Goal: Information Seeking & Learning: Learn about a topic

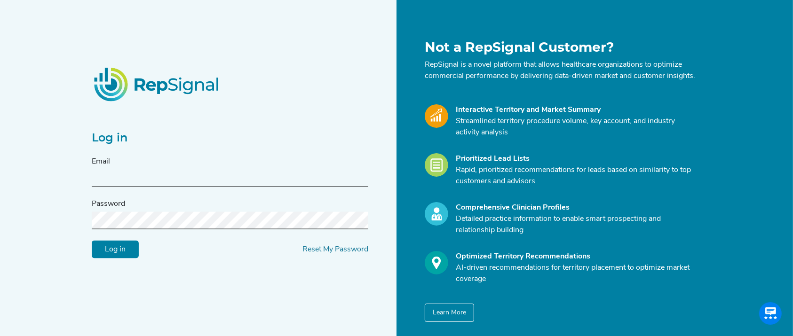
type input "[EMAIL_ADDRESS][DOMAIN_NAME]"
click at [127, 257] on input "Log in" at bounding box center [115, 250] width 47 height 18
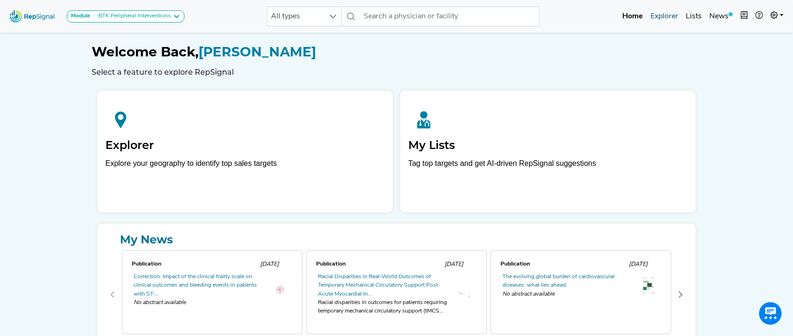
click at [668, 17] on link "Explorer" at bounding box center [663, 16] width 35 height 19
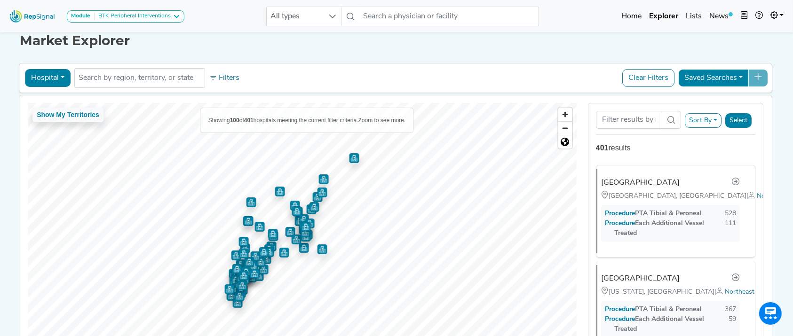
scroll to position [58, 0]
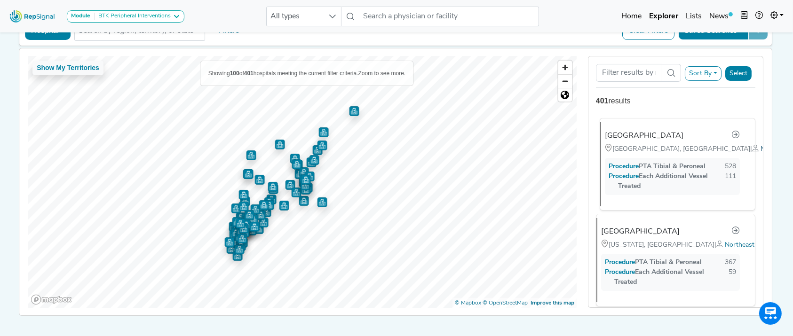
click at [760, 153] on span "Northeast" at bounding box center [775, 149] width 30 height 7
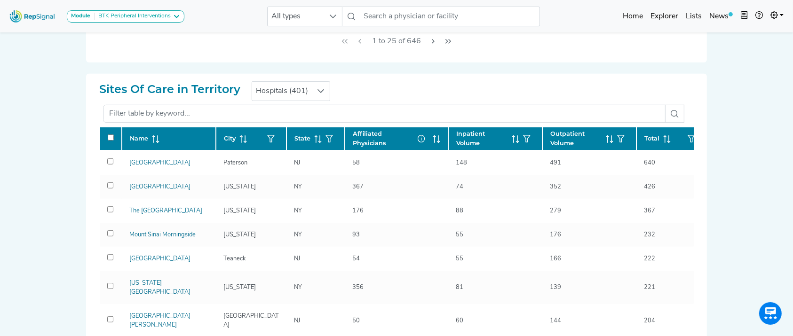
scroll to position [572, 0]
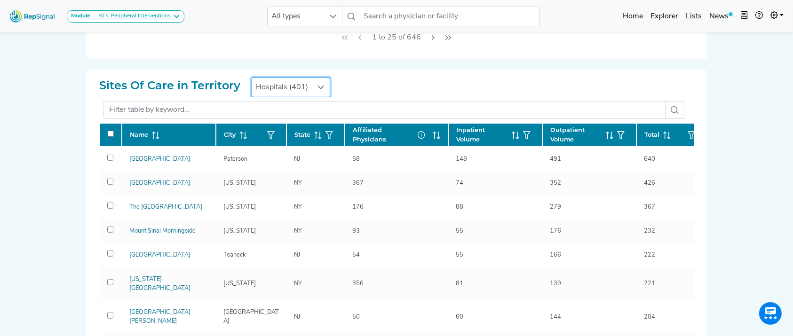
click at [308, 83] on span "Hospitals (401)" at bounding box center [282, 87] width 60 height 19
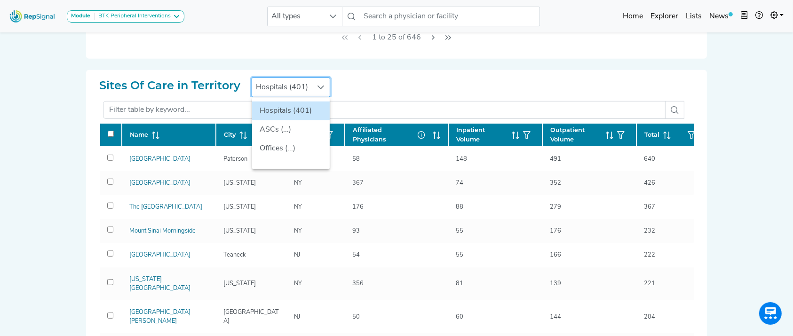
scroll to position [572, 9]
click at [274, 146] on li "Offices (...)" at bounding box center [291, 148] width 78 height 19
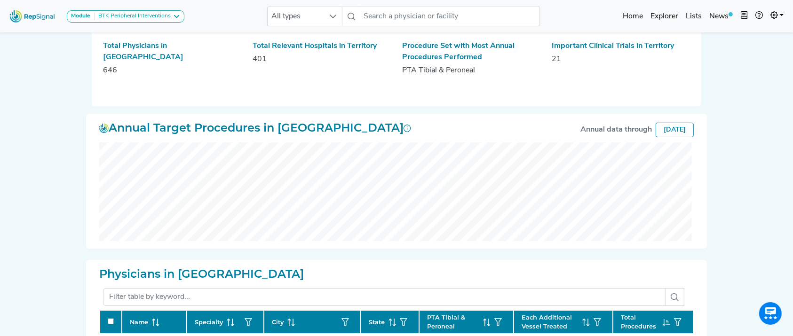
scroll to position [0, 9]
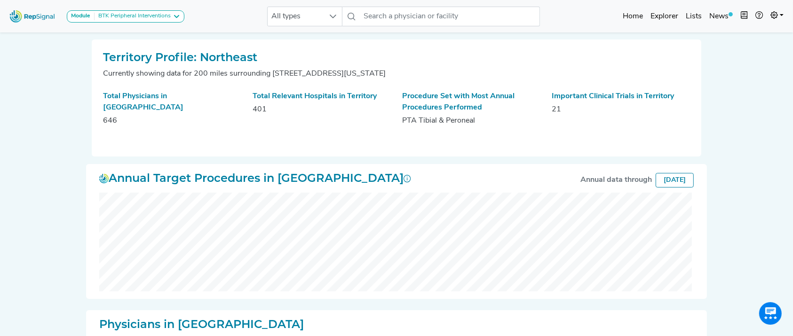
click at [25, 16] on img at bounding box center [33, 16] width 54 height 20
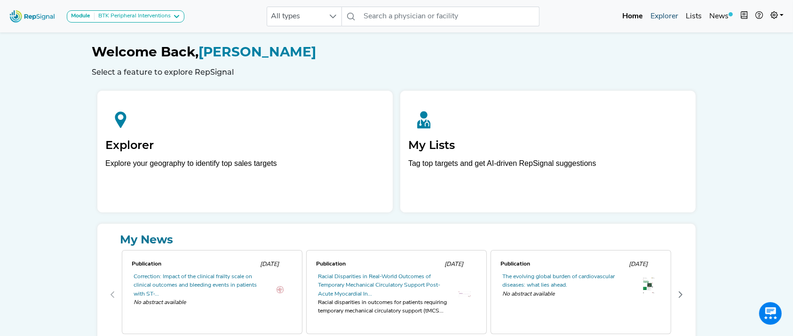
click at [672, 13] on link "Explorer" at bounding box center [663, 16] width 35 height 19
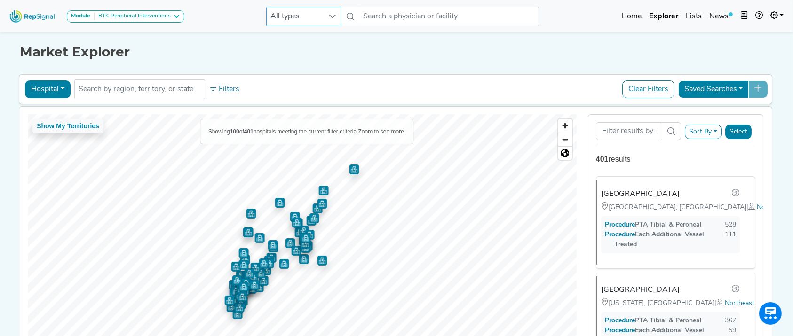
click at [334, 15] on icon at bounding box center [333, 17] width 8 height 8
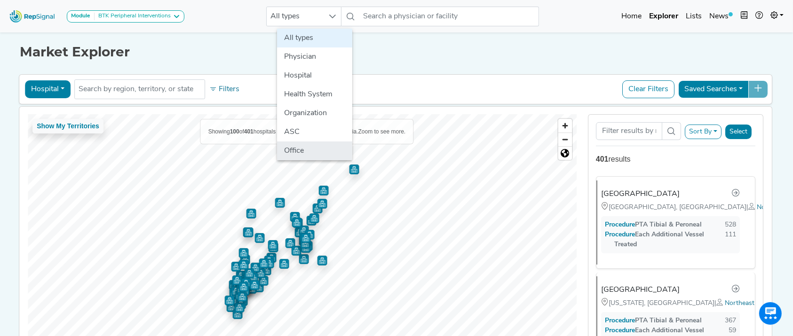
click at [295, 153] on li "Office" at bounding box center [314, 150] width 75 height 19
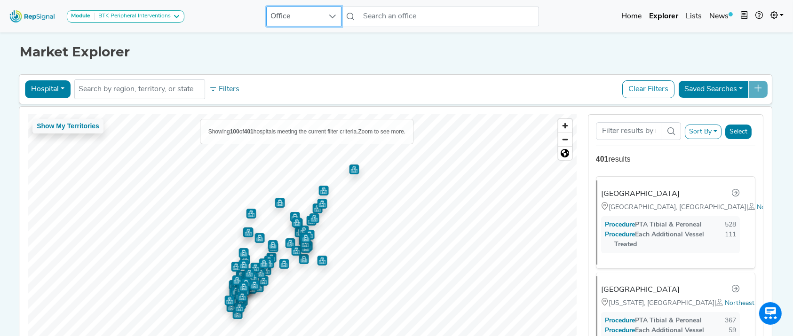
click at [448, 48] on h1 "Market Explorer" at bounding box center [396, 52] width 753 height 16
click at [45, 88] on button "Hospital" at bounding box center [48, 89] width 46 height 18
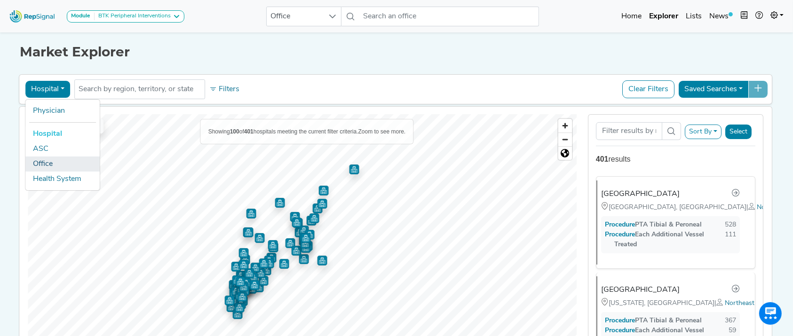
click at [39, 165] on link "Office" at bounding box center [62, 164] width 74 height 15
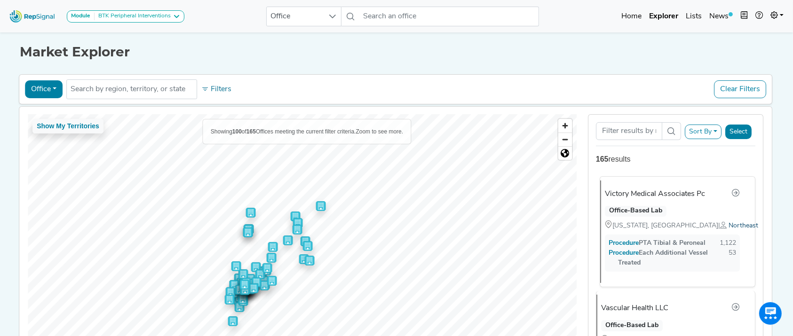
click at [728, 226] on span "Northeast" at bounding box center [743, 225] width 30 height 7
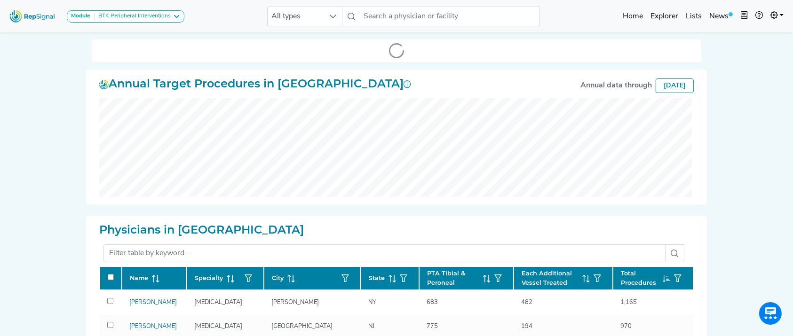
scroll to position [446, 0]
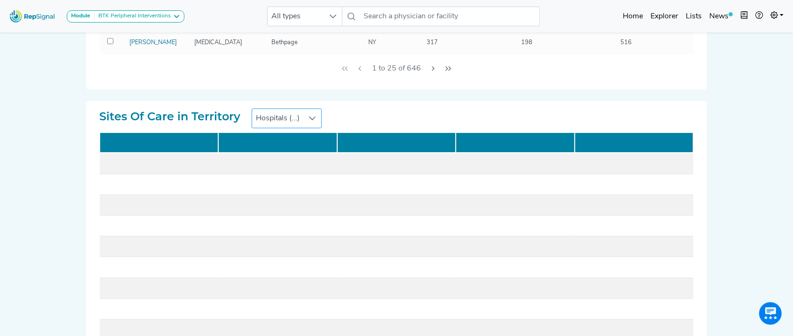
click at [313, 111] on div at bounding box center [312, 118] width 18 height 19
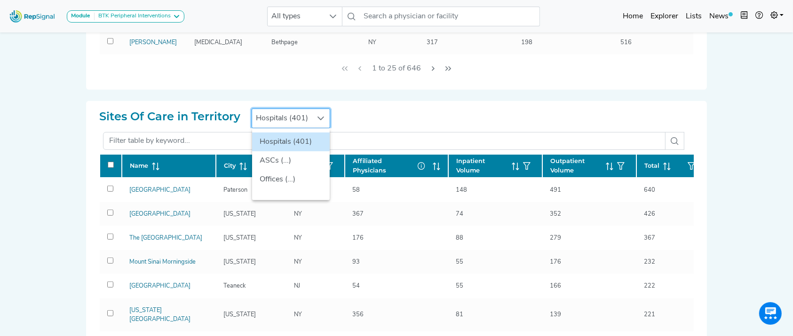
scroll to position [541, 9]
click at [282, 180] on li "Offices (...)" at bounding box center [291, 179] width 78 height 19
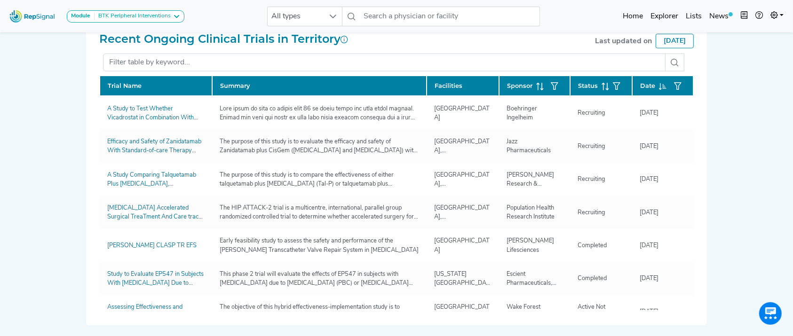
scroll to position [0, 9]
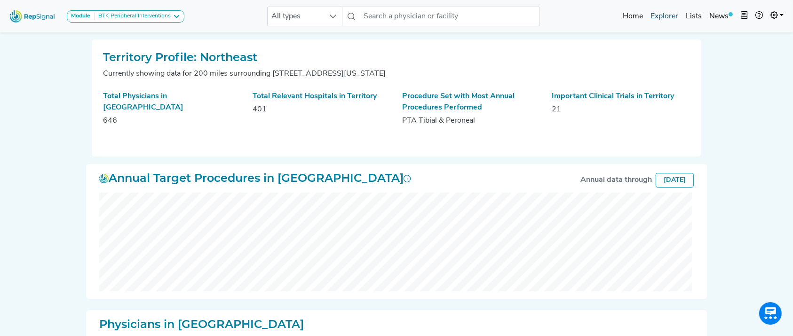
click at [674, 16] on link "Explorer" at bounding box center [663, 16] width 35 height 19
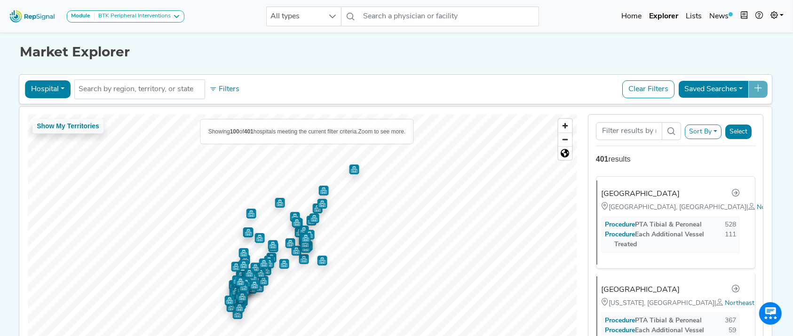
click at [55, 87] on button "Hospital" at bounding box center [48, 89] width 46 height 18
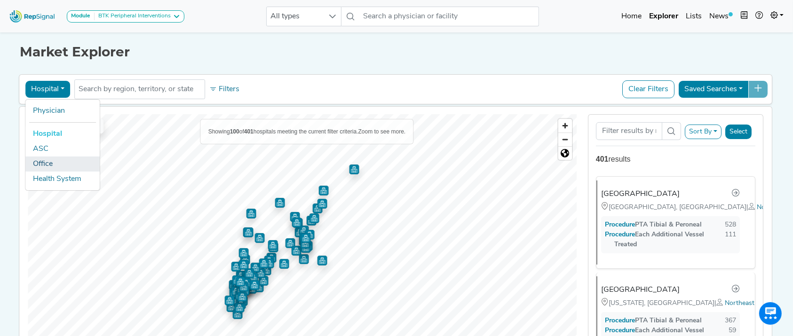
click at [38, 165] on link "Office" at bounding box center [62, 164] width 74 height 15
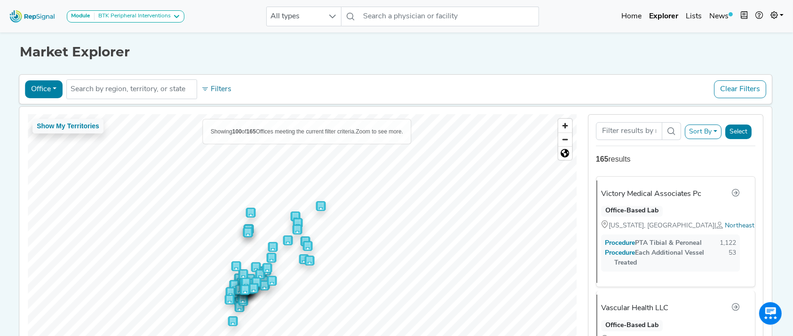
scroll to position [86, 9]
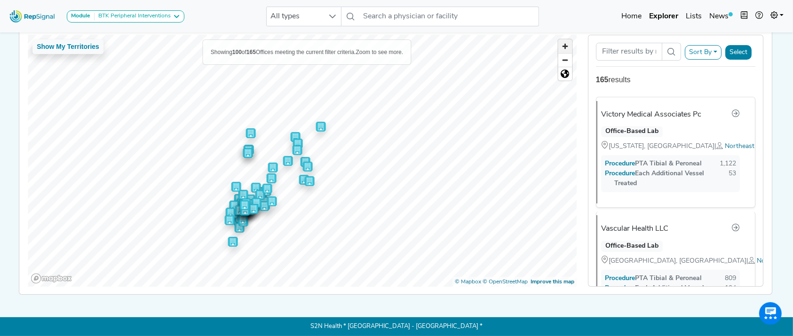
click at [560, 40] on span "Zoom in" at bounding box center [565, 46] width 14 height 14
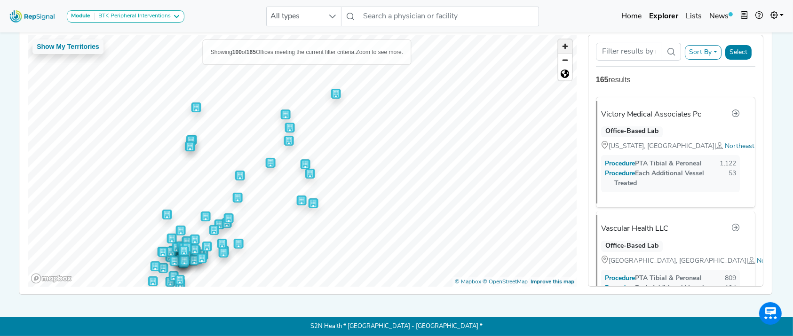
click at [560, 40] on span "Zoom in" at bounding box center [565, 46] width 14 height 14
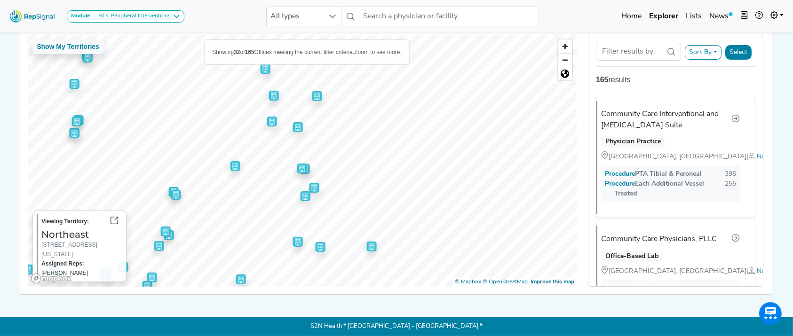
click at [297, 164] on img "Map marker" at bounding box center [302, 169] width 10 height 10
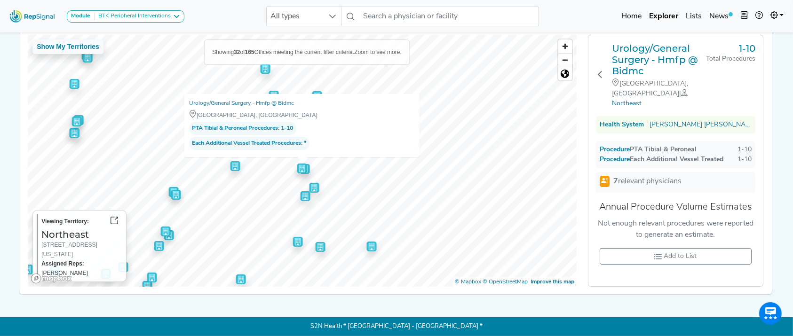
click at [309, 183] on img "Map marker" at bounding box center [314, 188] width 10 height 10
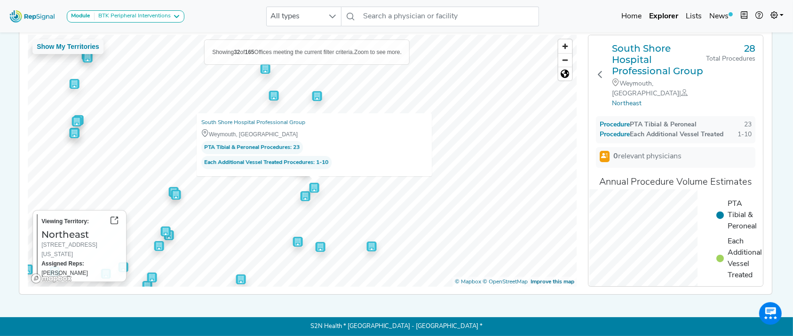
click at [300, 191] on img "Map marker" at bounding box center [305, 196] width 10 height 10
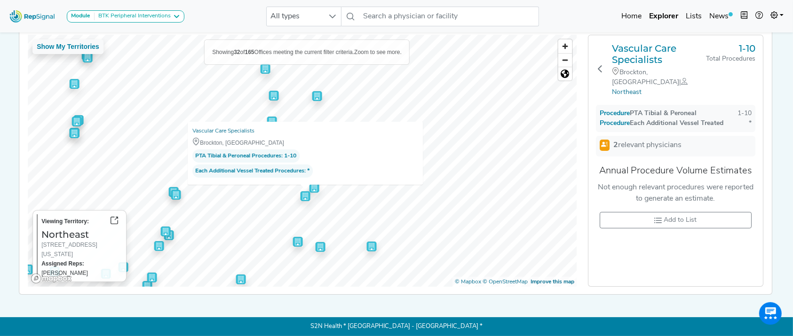
click at [293, 237] on img "Map marker" at bounding box center [298, 242] width 10 height 10
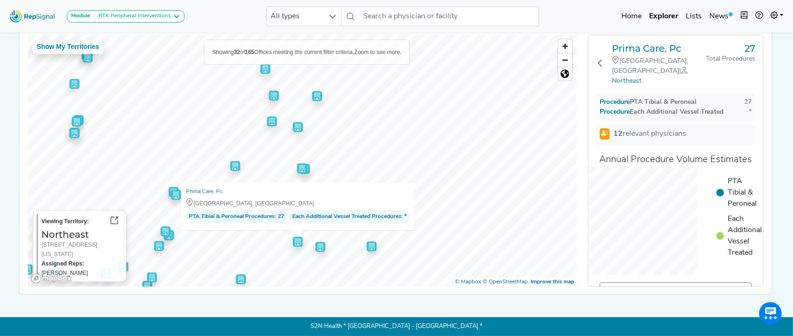
click at [315, 243] on img "Map marker" at bounding box center [320, 247] width 10 height 10
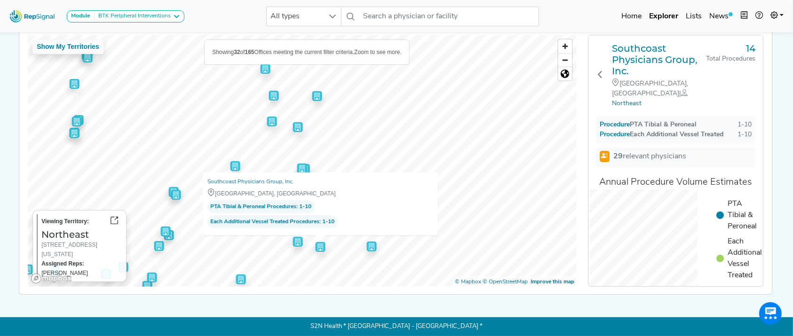
click at [367, 242] on img "Map marker" at bounding box center [372, 247] width 10 height 10
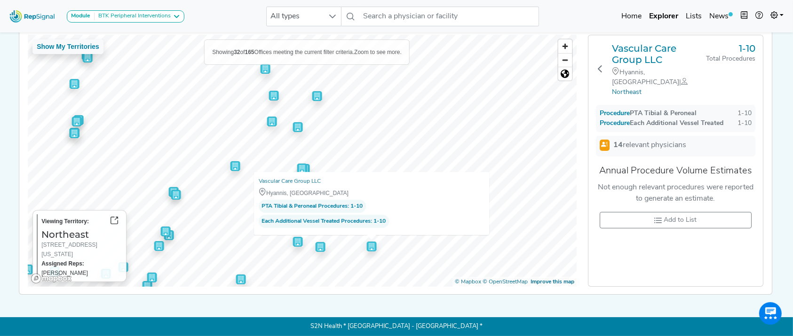
click at [267, 117] on img "Map marker" at bounding box center [272, 122] width 10 height 10
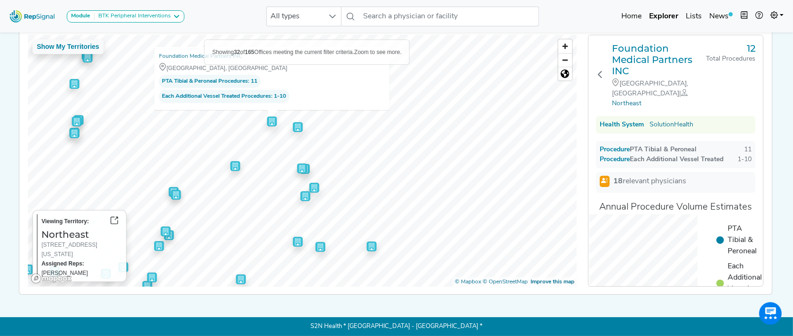
click at [293, 122] on img "Map marker" at bounding box center [298, 127] width 10 height 10
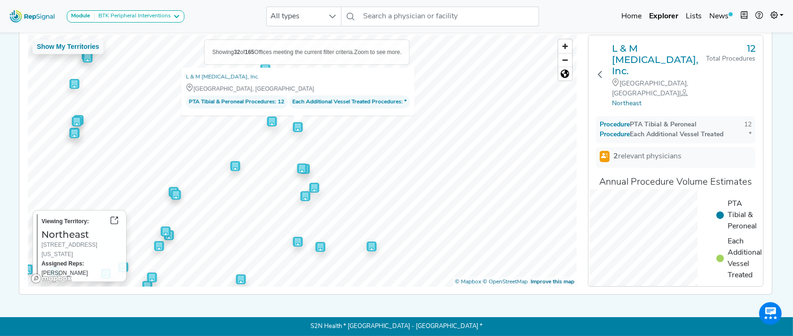
click at [171, 190] on img "Map marker" at bounding box center [176, 195] width 10 height 10
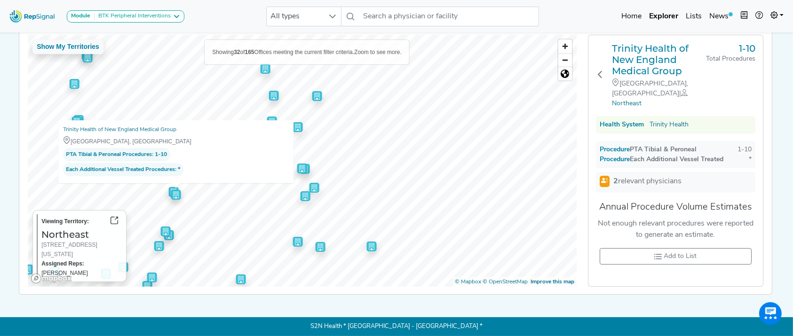
click at [155, 35] on div at bounding box center [302, 35] width 549 height 0
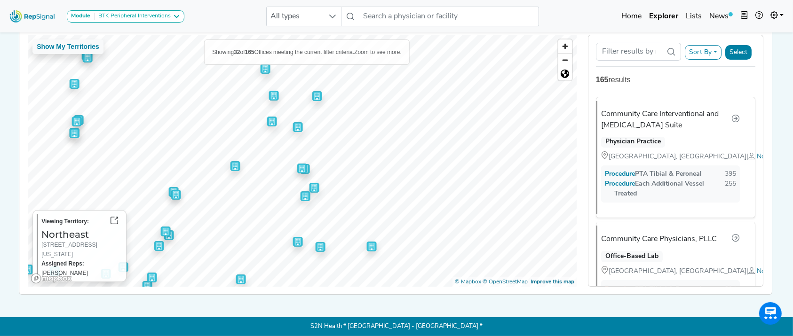
click at [169, 187] on img "Map marker" at bounding box center [174, 192] width 10 height 10
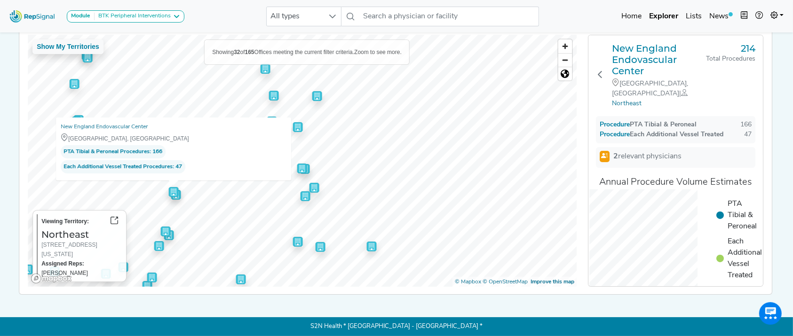
click at [70, 79] on img "Map marker" at bounding box center [75, 84] width 10 height 10
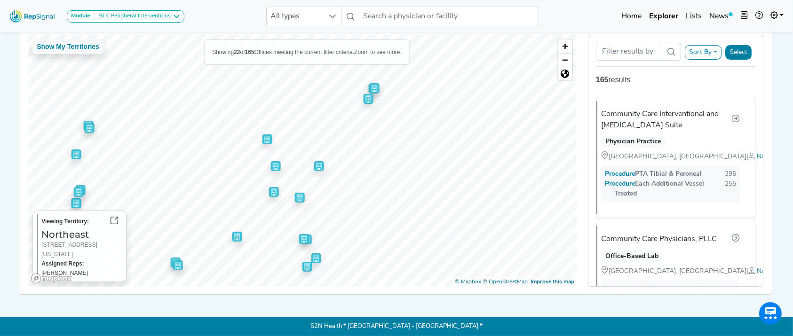
click at [363, 95] on img "Map marker" at bounding box center [368, 99] width 10 height 10
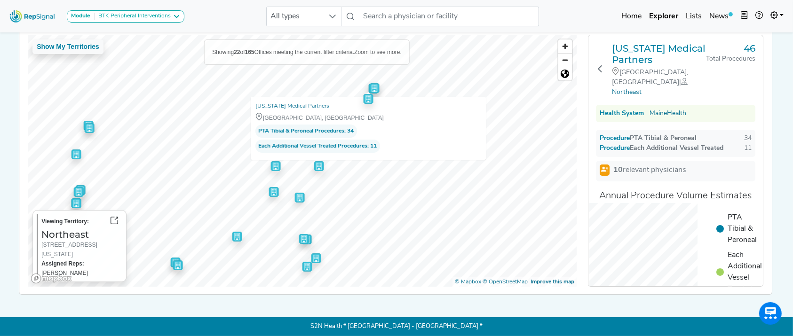
click at [369, 83] on img "Map marker" at bounding box center [374, 88] width 10 height 10
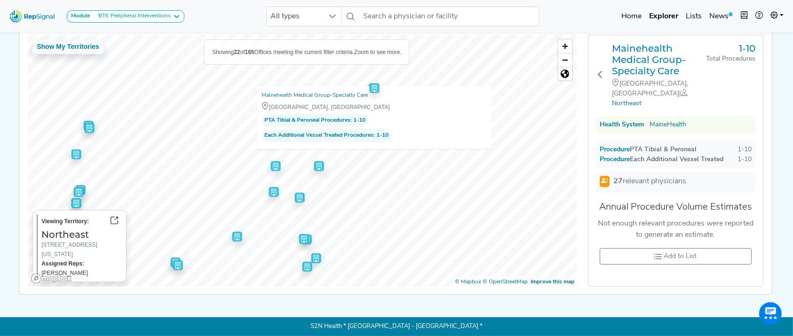
click at [369, 83] on img "Map marker" at bounding box center [374, 88] width 10 height 10
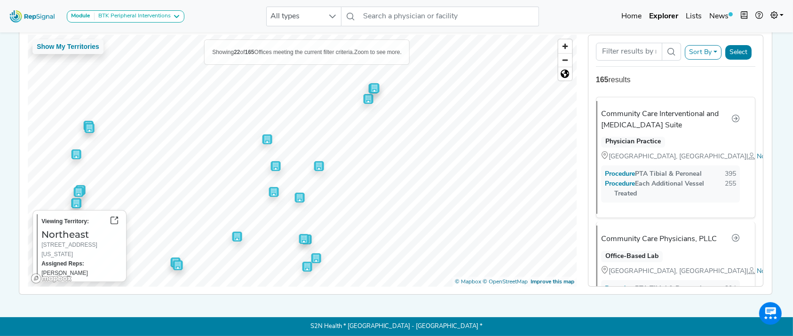
click at [271, 161] on img "Map marker" at bounding box center [276, 166] width 10 height 10
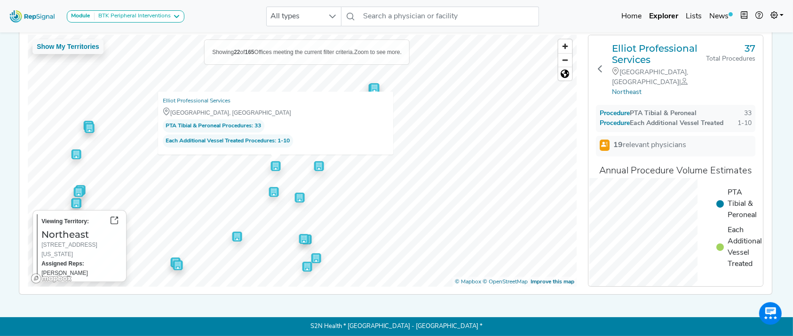
click at [271, 161] on img "Map marker" at bounding box center [276, 166] width 10 height 10
click at [314, 162] on img "Map marker" at bounding box center [319, 166] width 10 height 10
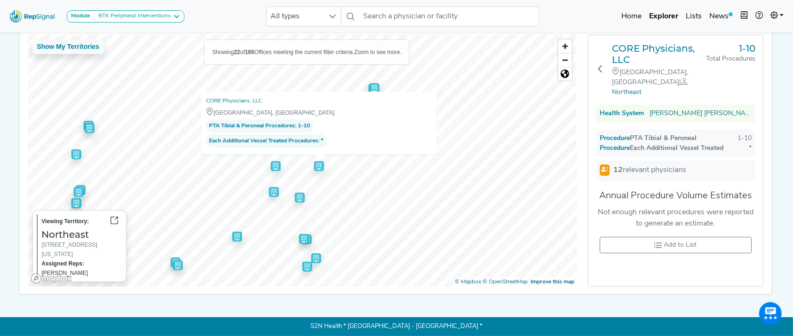
click at [269, 187] on img "Map marker" at bounding box center [274, 192] width 10 height 10
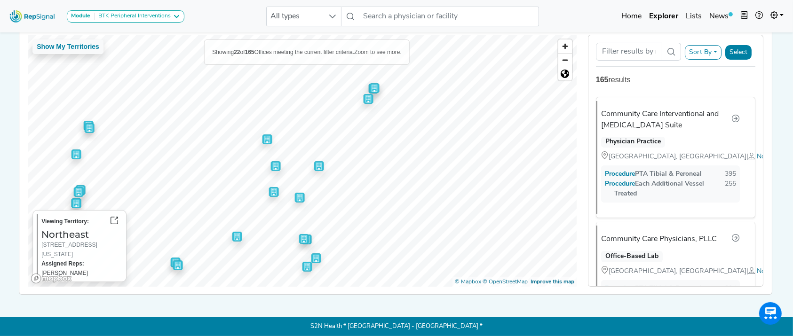
click at [232, 233] on img "Map marker" at bounding box center [237, 237] width 10 height 10
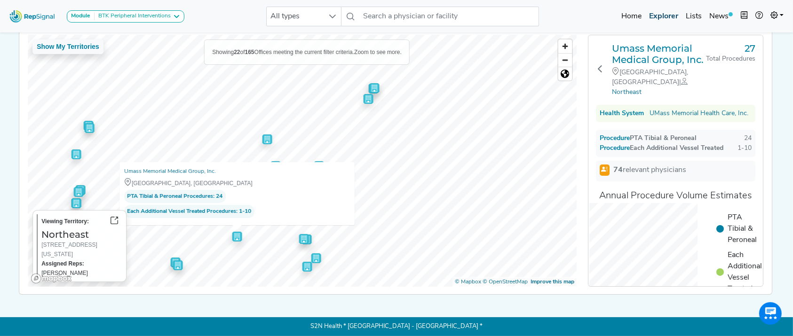
click at [654, 23] on link "Explorer" at bounding box center [663, 16] width 37 height 19
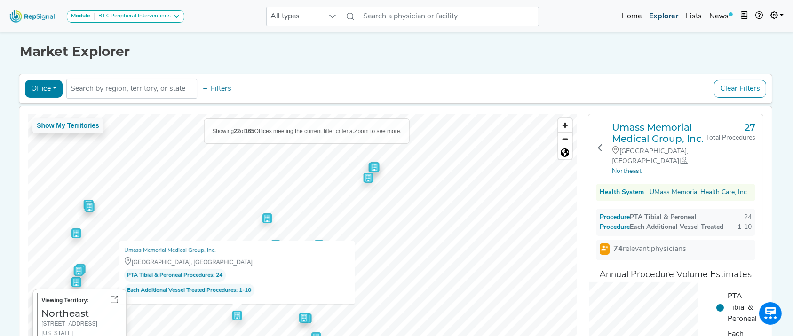
scroll to position [0, 9]
click at [617, 169] on span "Northeast" at bounding box center [627, 171] width 30 height 7
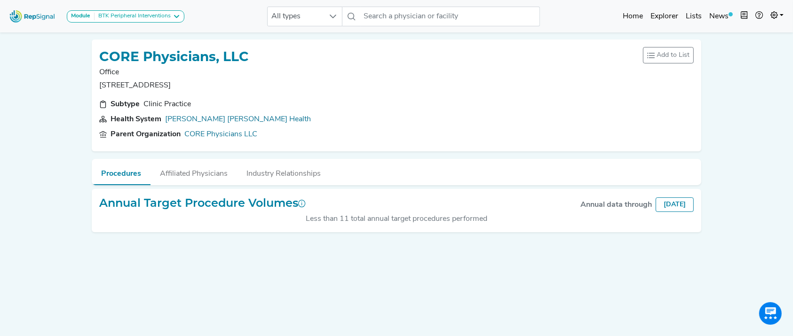
scroll to position [31, 0]
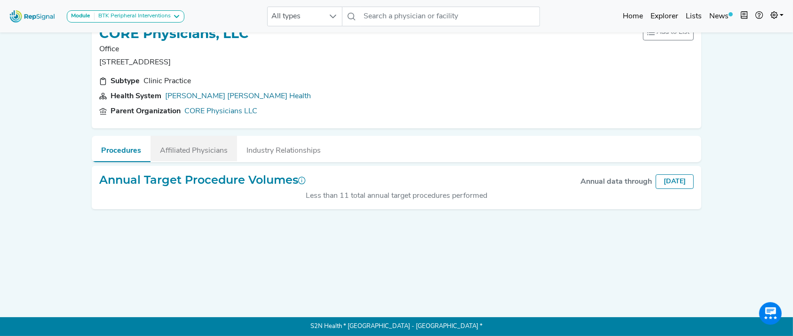
click at [181, 136] on button "Affiliated Physicians" at bounding box center [193, 148] width 86 height 25
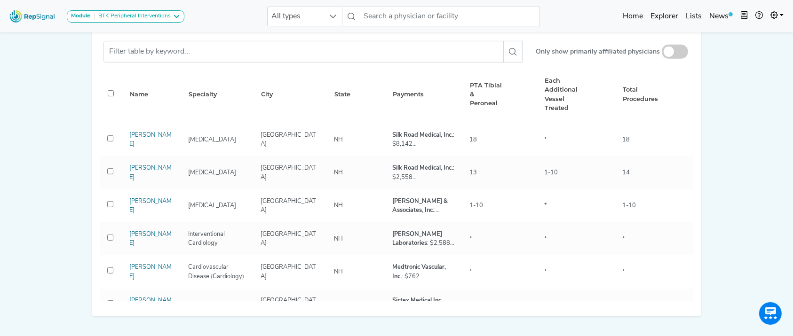
scroll to position [459, 0]
drag, startPoint x: 777, startPoint y: 189, endPoint x: 782, endPoint y: 130, distance: 59.4
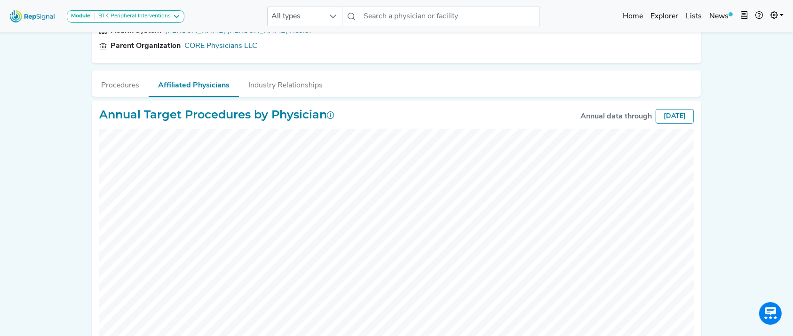
scroll to position [0, 0]
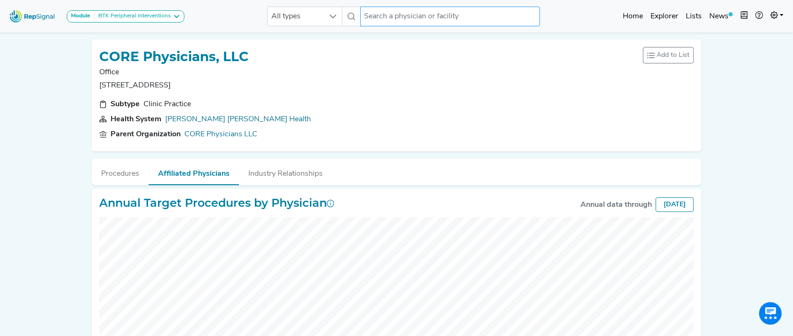
click at [446, 16] on input "text" at bounding box center [450, 17] width 180 height 20
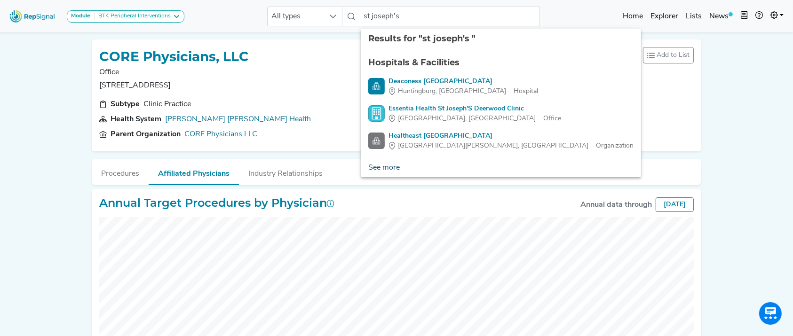
click at [392, 171] on link "See more" at bounding box center [384, 167] width 47 height 19
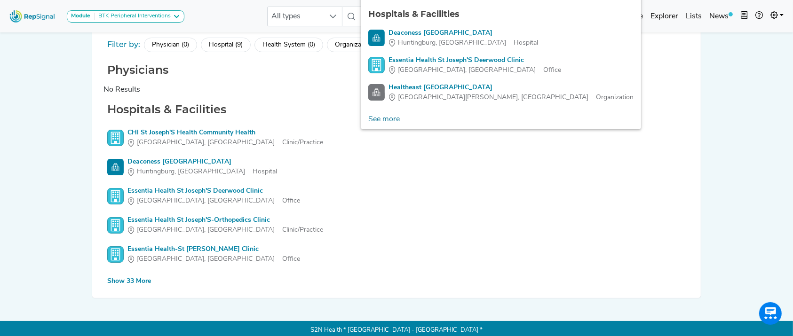
scroll to position [52, 0]
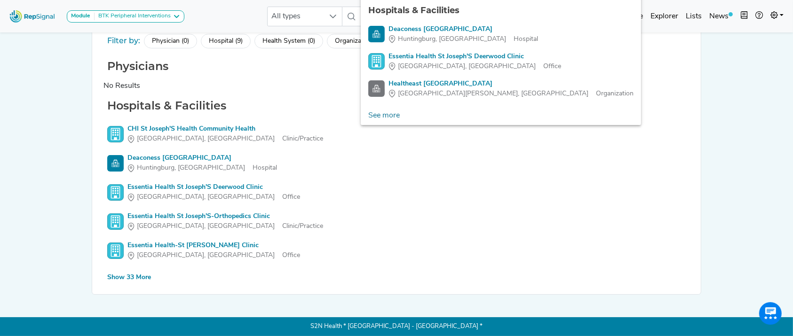
click at [238, 40] on div "Hospital (9)" at bounding box center [226, 41] width 50 height 15
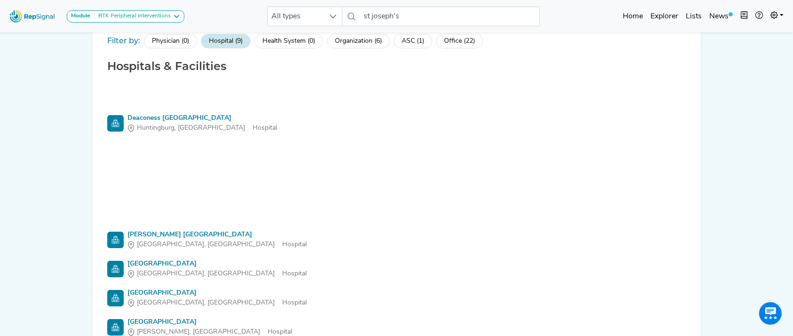
scroll to position [38, 0]
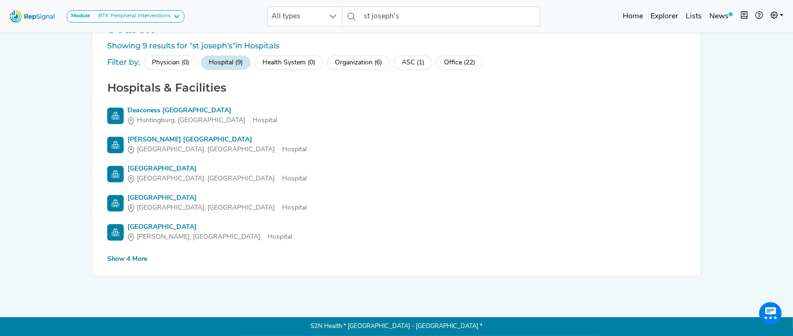
click at [125, 255] on div "Show 4 More" at bounding box center [127, 259] width 40 height 10
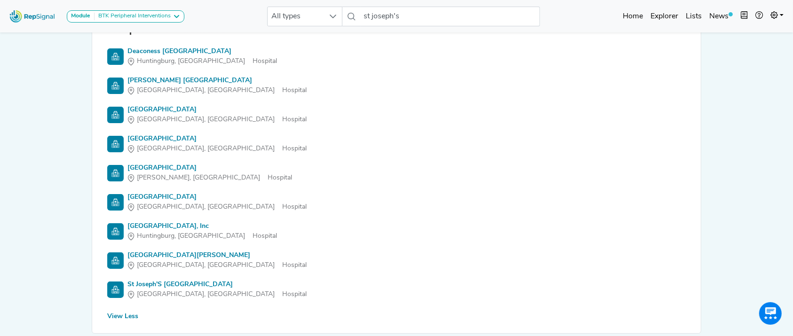
scroll to position [0, 0]
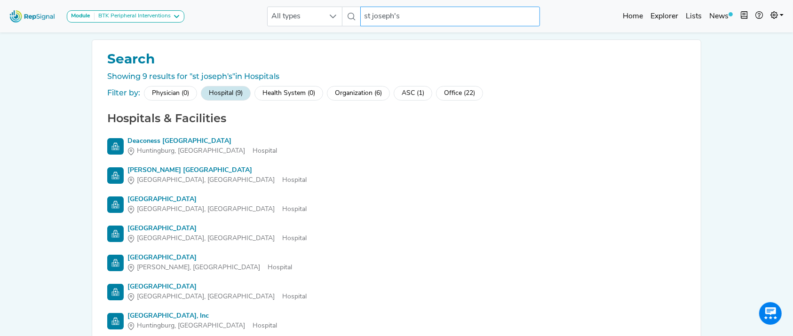
click at [448, 7] on input "st joseph's" at bounding box center [450, 17] width 180 height 20
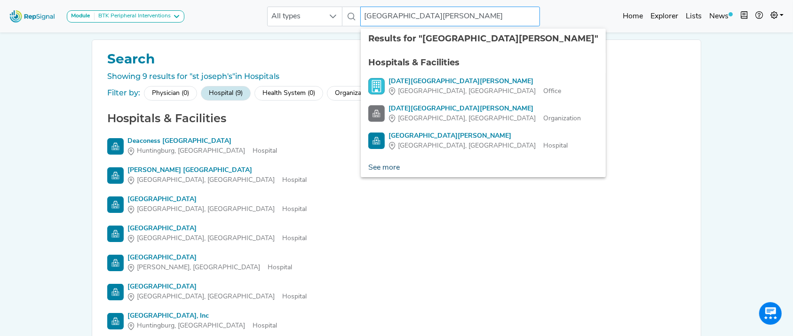
type input "st joseph hospital"
click at [384, 164] on link "See more" at bounding box center [384, 167] width 47 height 19
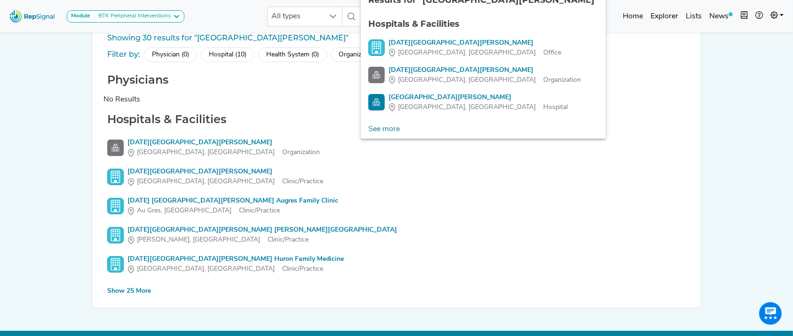
scroll to position [52, 0]
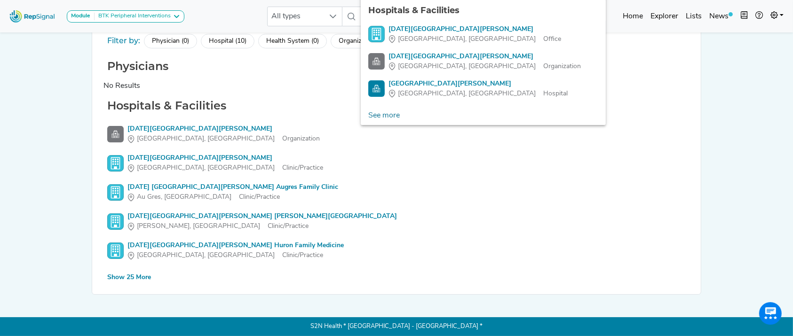
click at [133, 276] on div "Show 25 More" at bounding box center [129, 278] width 44 height 10
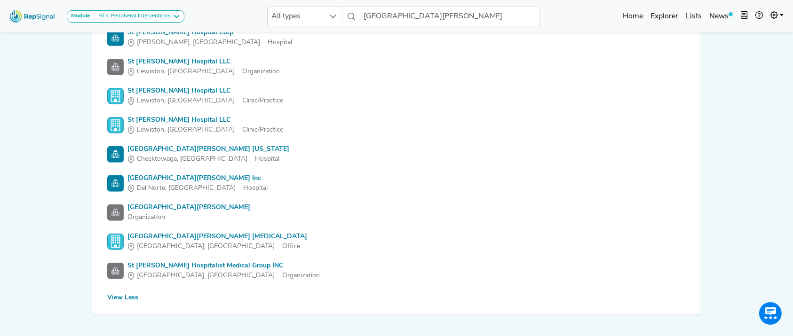
scroll to position [781, 0]
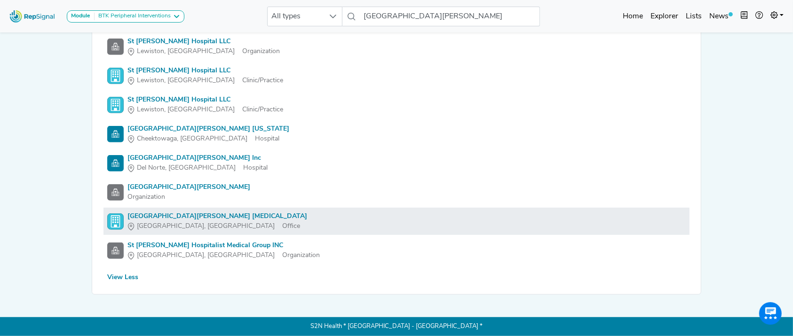
click at [174, 215] on div "St Joseph Hospital Podiatry" at bounding box center [217, 217] width 180 height 10
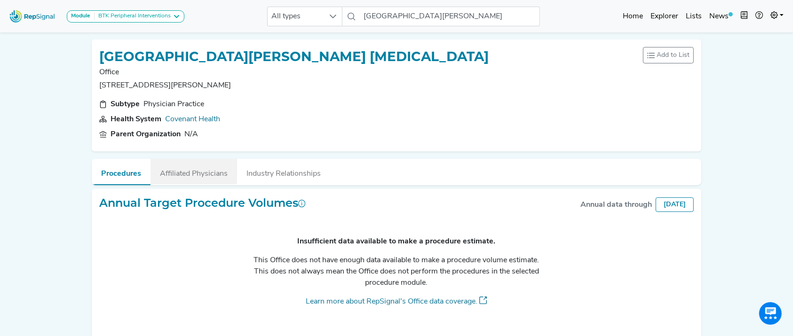
click at [193, 170] on button "Affiliated Physicians" at bounding box center [193, 171] width 86 height 25
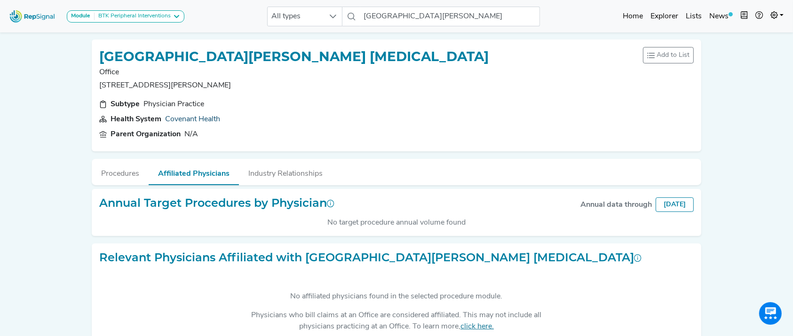
click at [196, 117] on link "Covenant Health" at bounding box center [192, 120] width 55 height 8
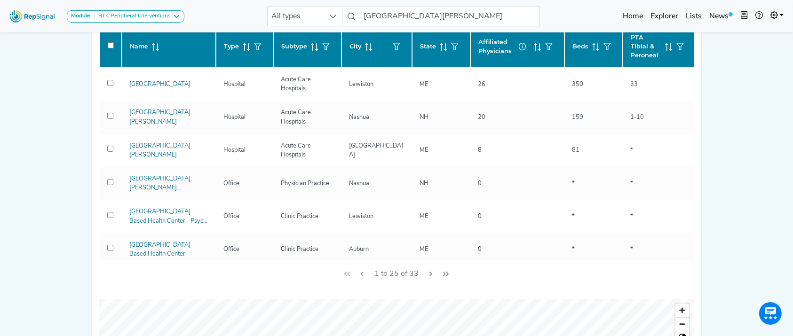
scroll to position [215, 0]
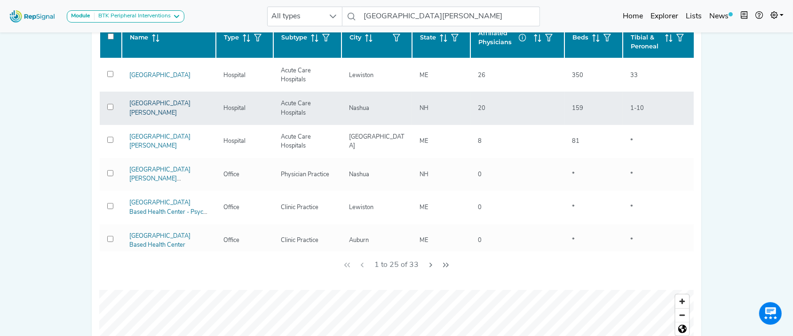
click at [147, 108] on link "St. Joseph Hospital" at bounding box center [159, 108] width 61 height 15
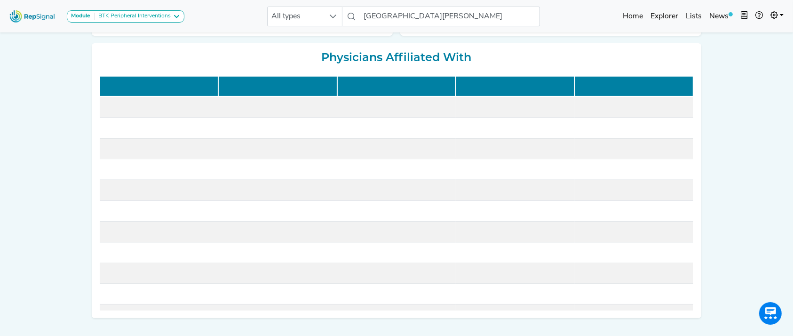
scroll to position [18, 0]
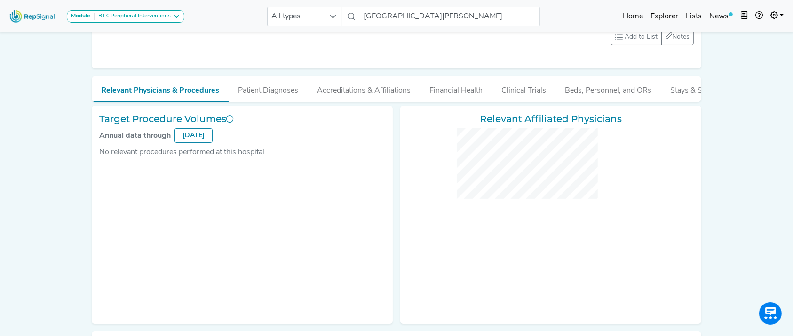
checkbox input "false"
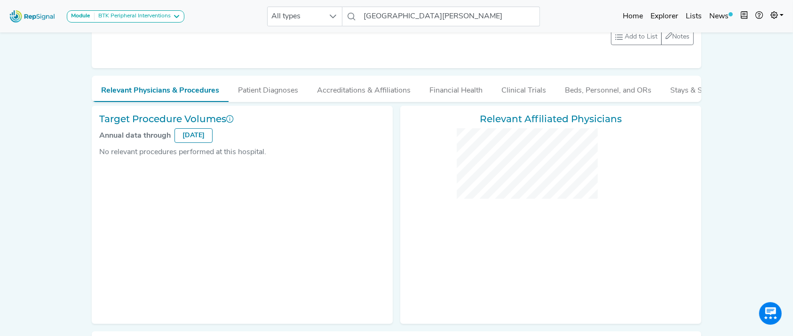
checkbox input "false"
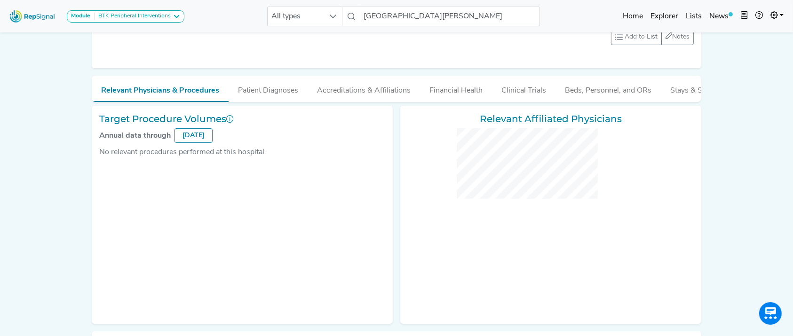
checkbox input "false"
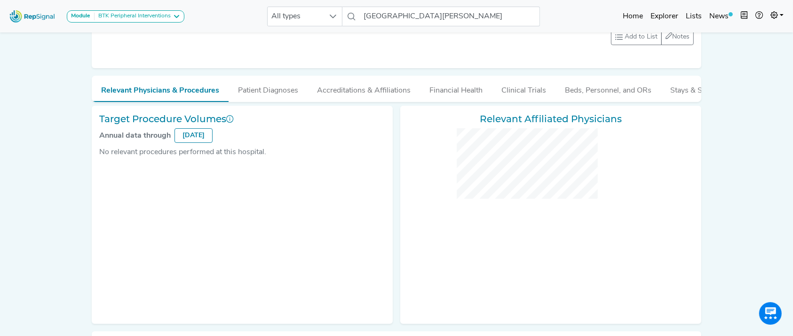
checkbox input "false"
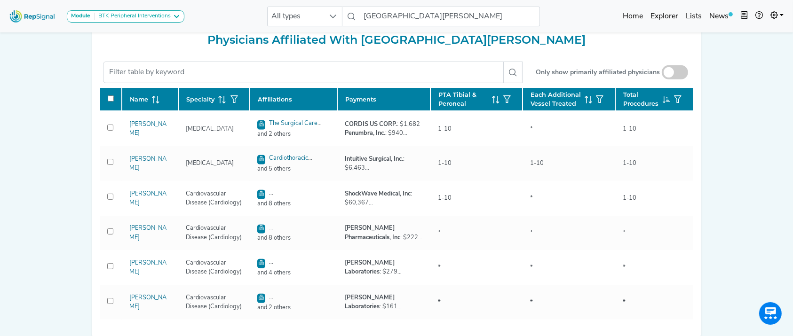
scroll to position [404, 0]
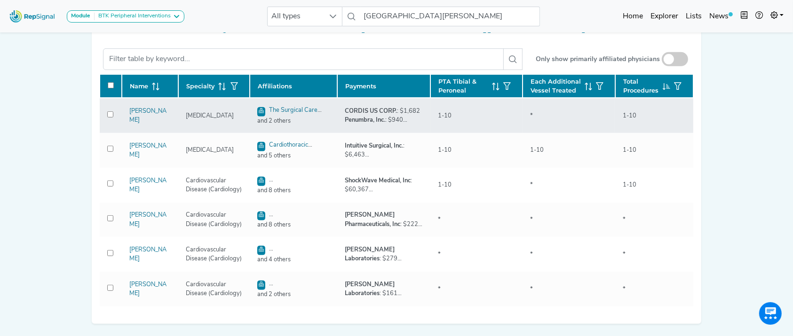
drag, startPoint x: 149, startPoint y: 226, endPoint x: 194, endPoint y: 134, distance: 102.8
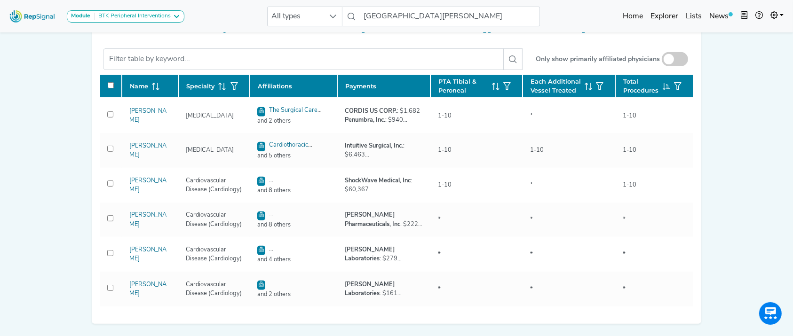
scroll to position [175, 0]
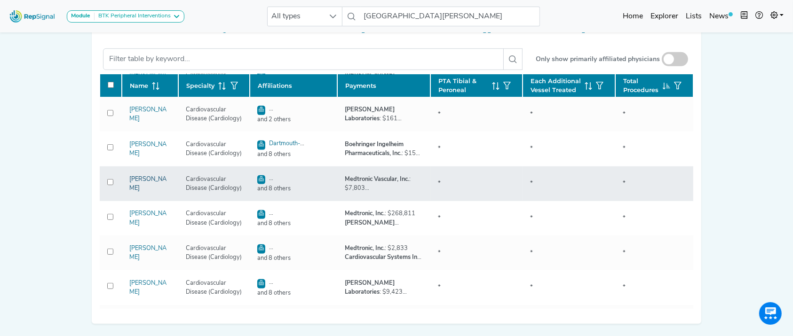
click at [141, 189] on link "James Flynn" at bounding box center [147, 183] width 37 height 15
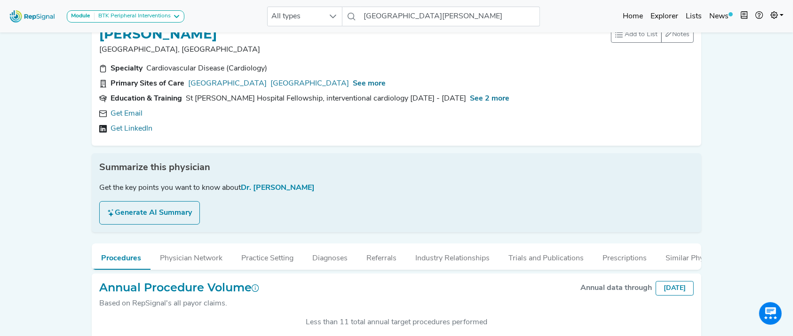
scroll to position [23, 0]
click at [124, 111] on link "Get Email" at bounding box center [126, 113] width 32 height 11
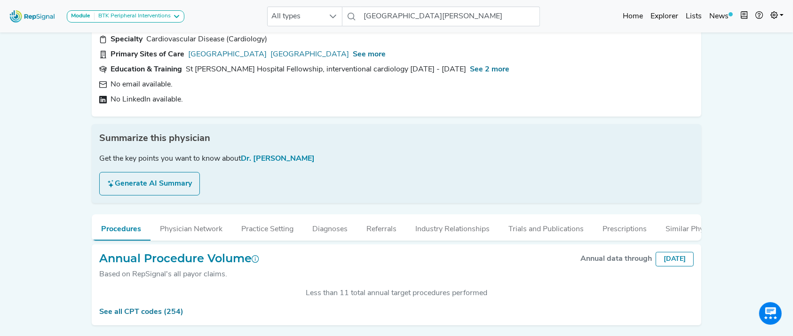
scroll to position [0, 0]
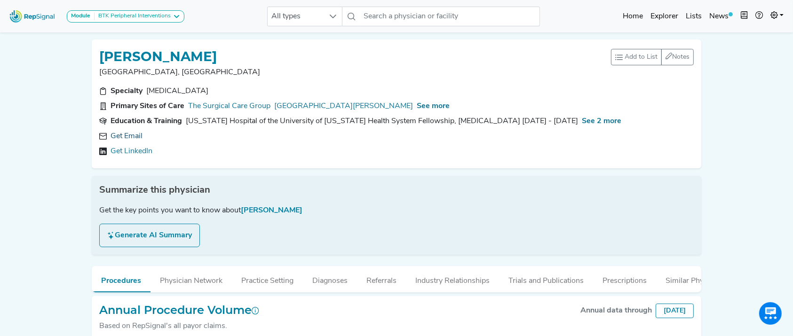
click at [138, 134] on link "Get Email" at bounding box center [126, 136] width 32 height 11
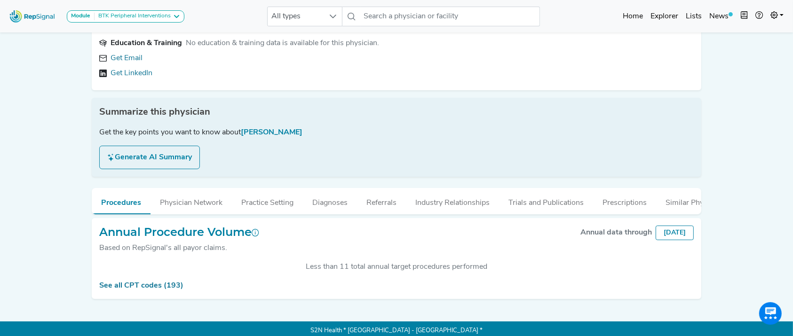
scroll to position [84, 0]
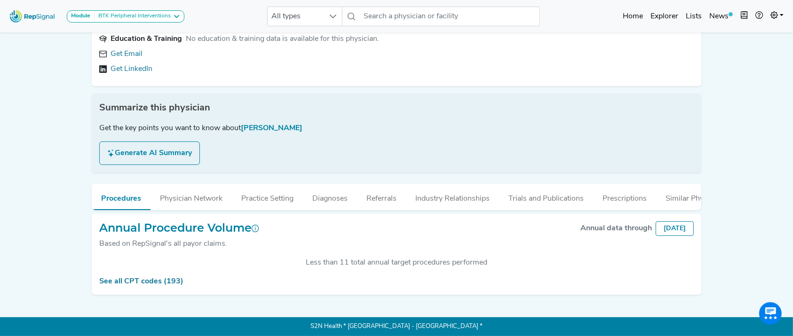
click at [131, 44] on div "Specialty Cardiovascular Disease (Cardiology), Cardiovascular Disease (Cardiolo…" at bounding box center [396, 40] width 605 height 75
click at [126, 51] on link "Get Email" at bounding box center [126, 53] width 32 height 11
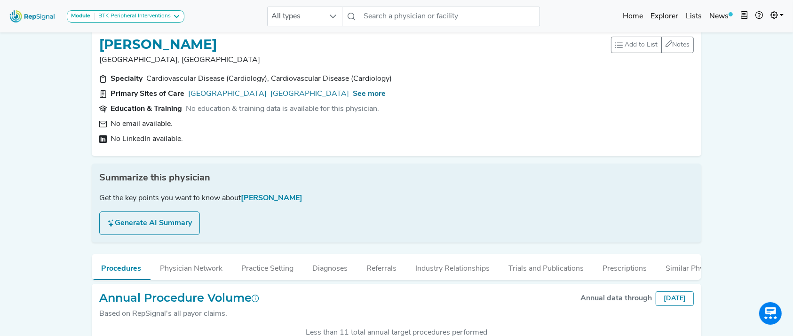
scroll to position [0, 0]
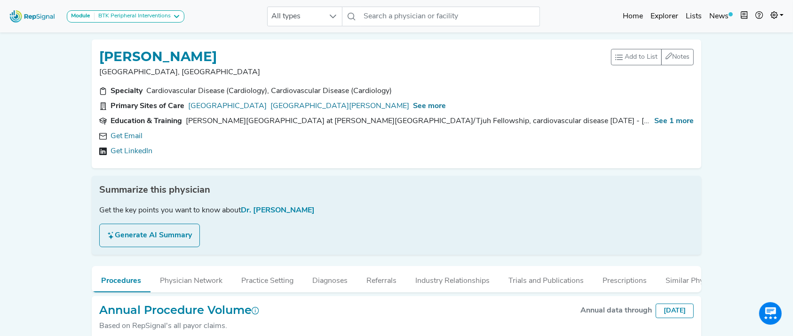
click at [42, 94] on div "Module BTK Peripheral Interventions ATK Peripheral Interventions BTK Peripheral…" at bounding box center [396, 209] width 793 height 418
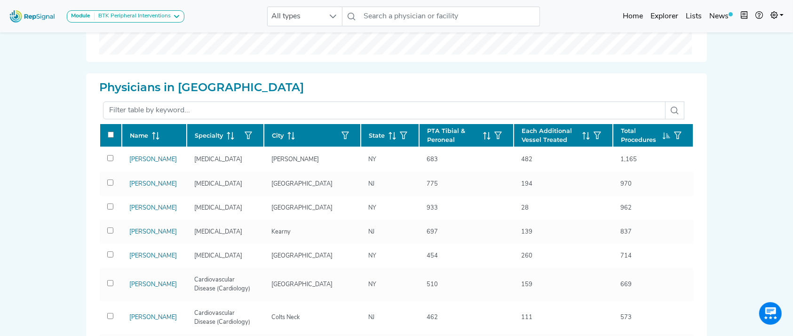
scroll to position [304, 0]
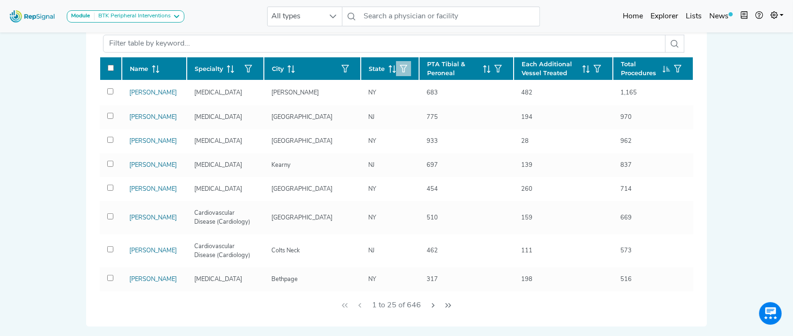
click at [396, 64] on button "button" at bounding box center [403, 68] width 15 height 15
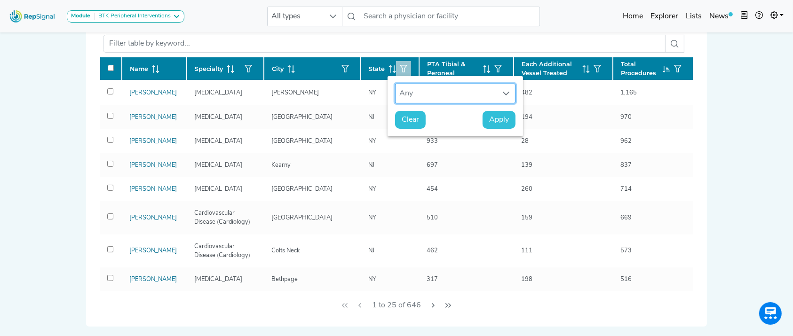
click at [411, 92] on div "Any" at bounding box center [446, 93] width 102 height 19
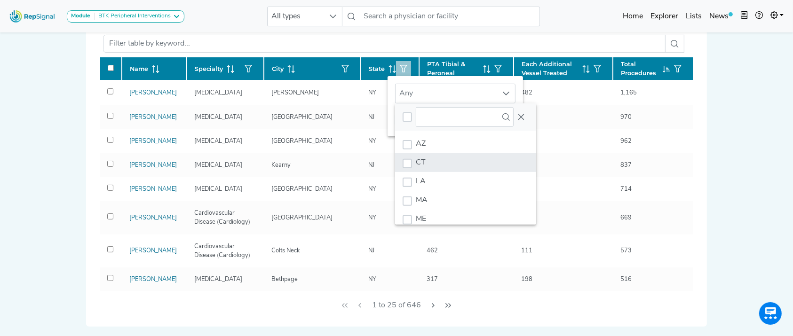
click at [430, 160] on li "CT" at bounding box center [465, 162] width 141 height 19
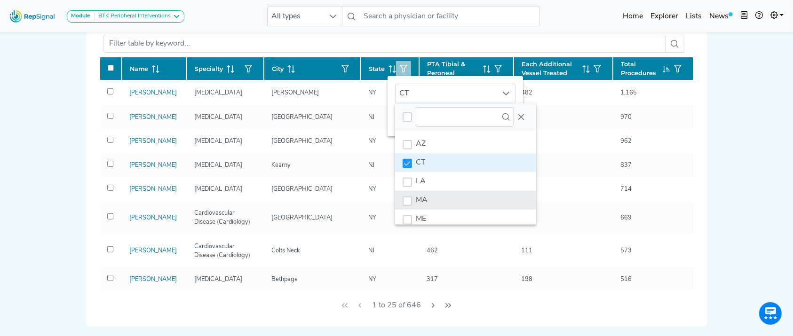
click at [429, 203] on li "MA" at bounding box center [465, 200] width 141 height 19
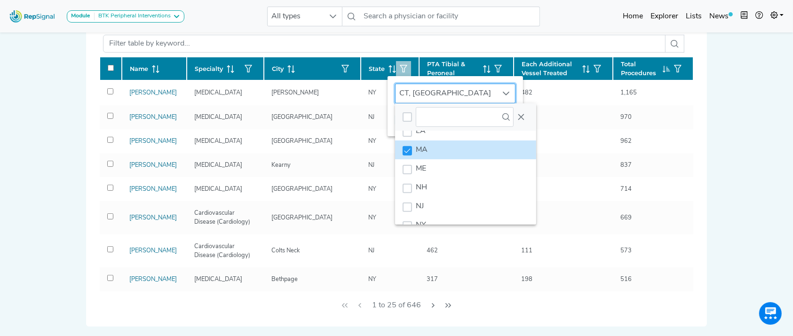
scroll to position [68, 0]
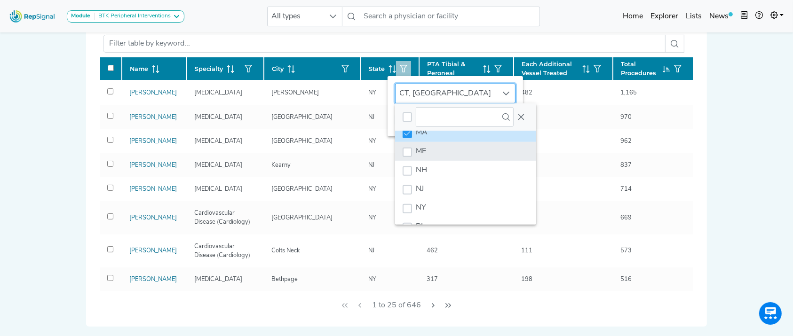
click at [478, 151] on li "ME" at bounding box center [465, 151] width 141 height 19
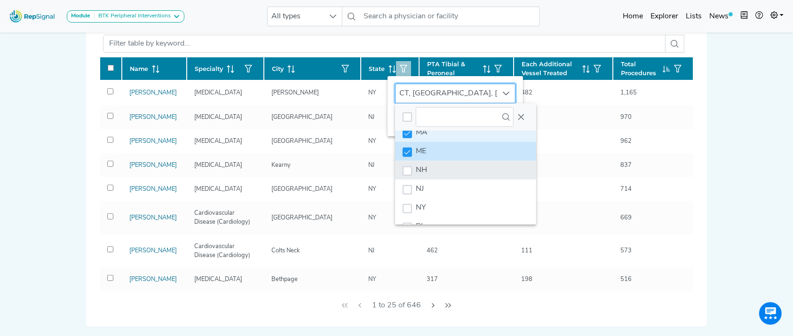
click at [472, 171] on li "NH" at bounding box center [465, 170] width 141 height 19
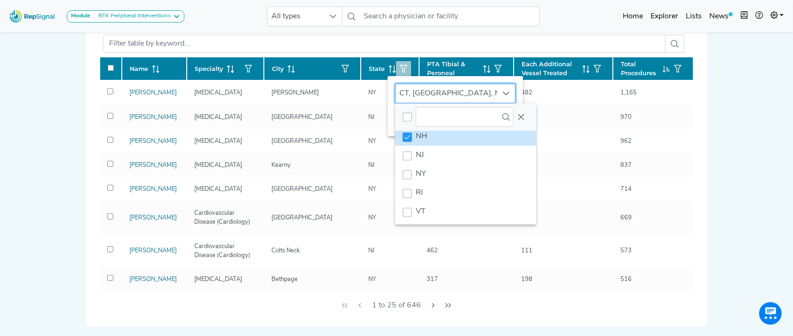
scroll to position [105, 0]
click at [486, 188] on li "RI" at bounding box center [465, 189] width 141 height 19
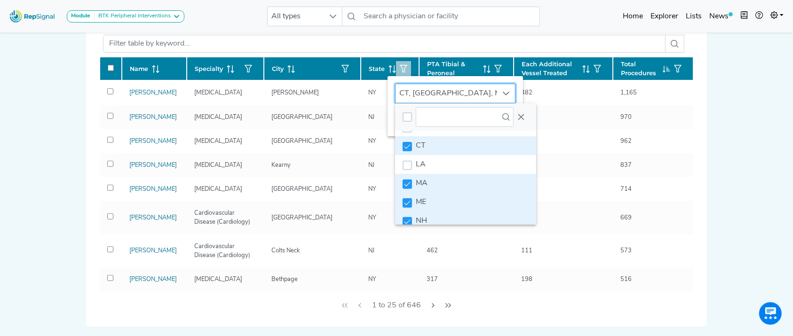
scroll to position [0, 0]
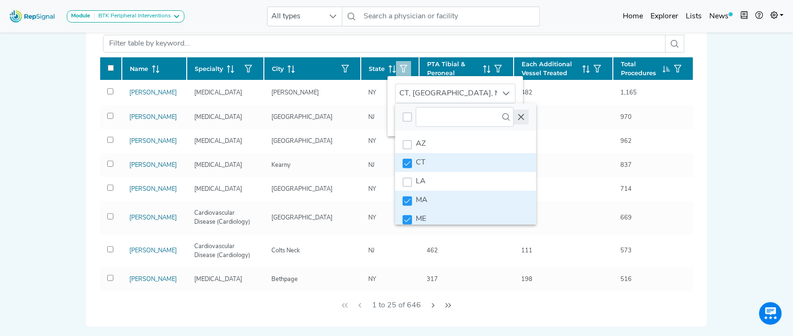
click at [521, 114] on icon "Close" at bounding box center [521, 117] width 8 height 8
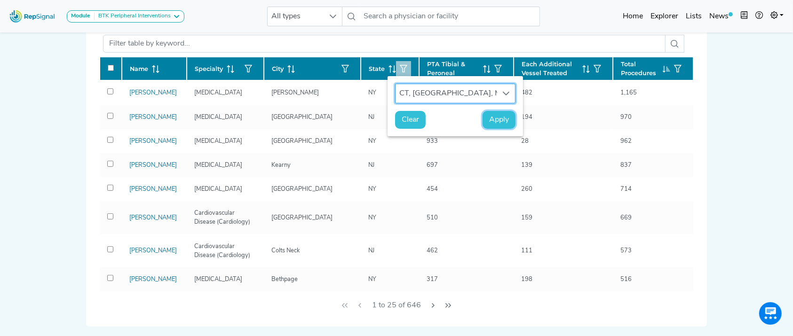
click at [498, 118] on span "Apply" at bounding box center [499, 119] width 20 height 11
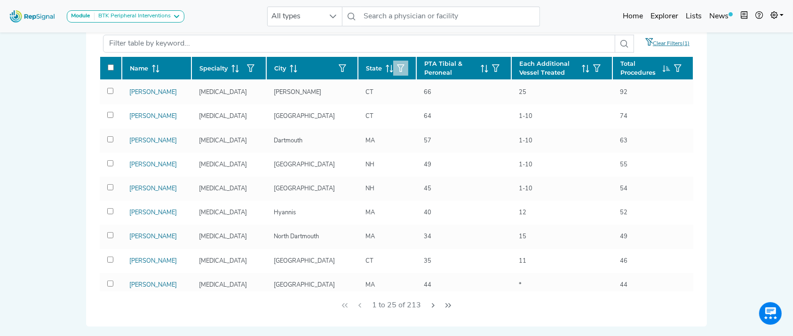
scroll to position [122, 0]
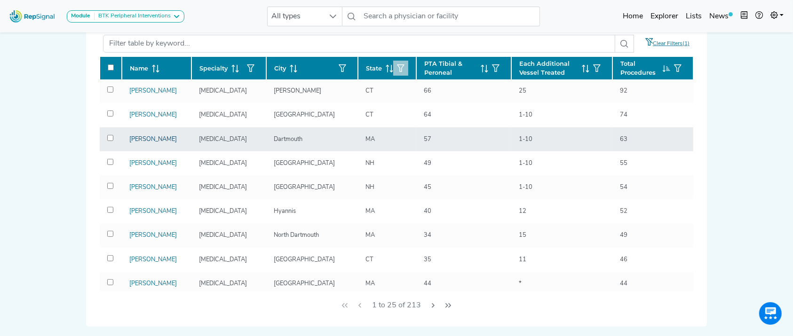
click at [145, 142] on link "Harmandeep Singh" at bounding box center [152, 139] width 47 height 6
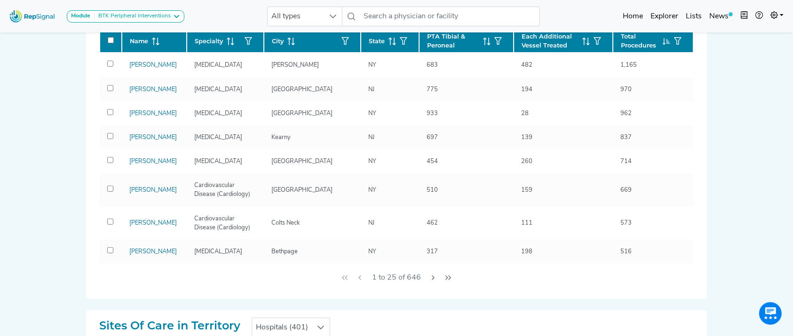
scroll to position [327, 0]
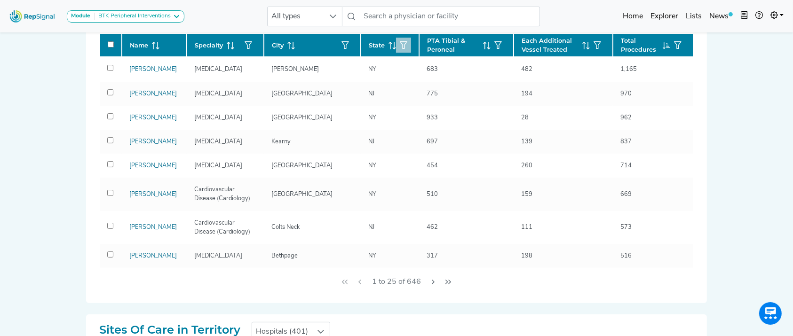
click at [396, 40] on button "button" at bounding box center [403, 45] width 15 height 15
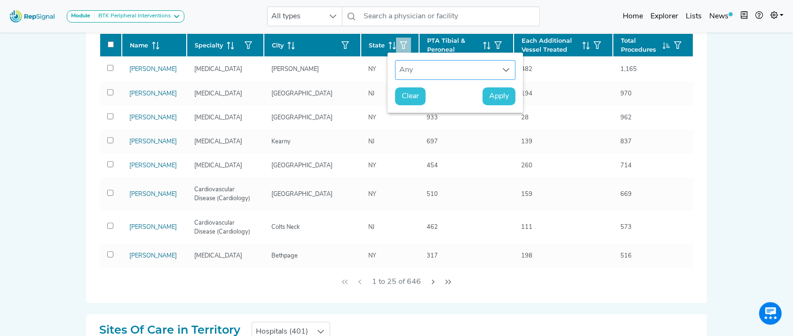
click at [407, 73] on div "Any" at bounding box center [446, 70] width 102 height 19
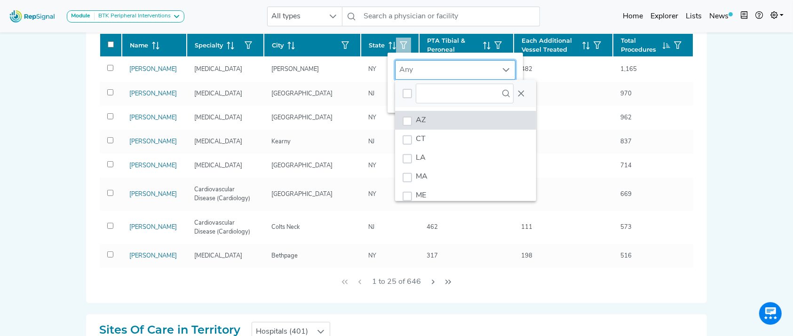
scroll to position [7, 45]
click at [434, 136] on li "CT" at bounding box center [465, 139] width 141 height 19
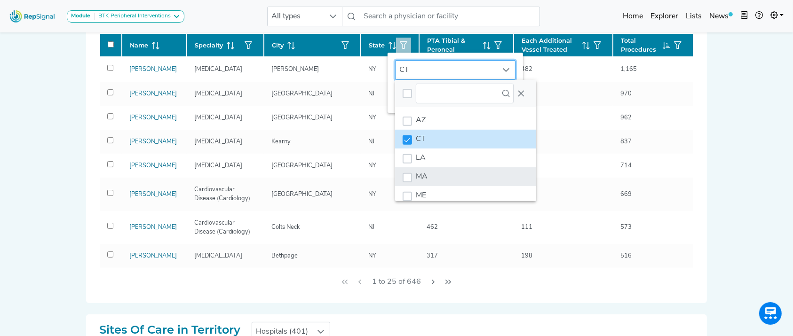
click at [433, 175] on li "MA" at bounding box center [465, 176] width 141 height 19
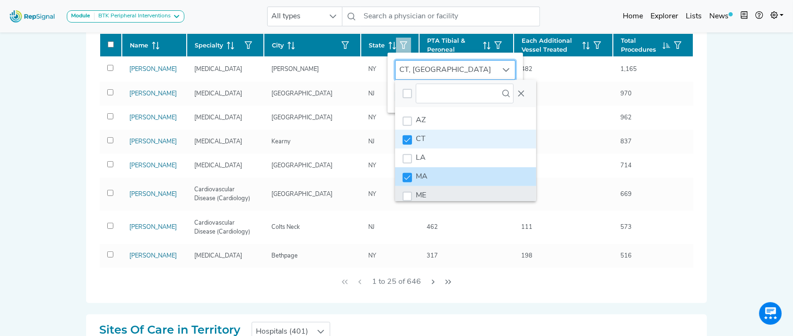
click at [433, 187] on li "ME" at bounding box center [465, 195] width 141 height 19
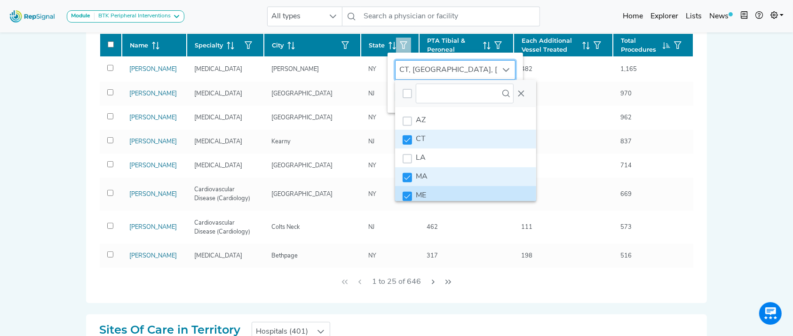
scroll to position [4, 0]
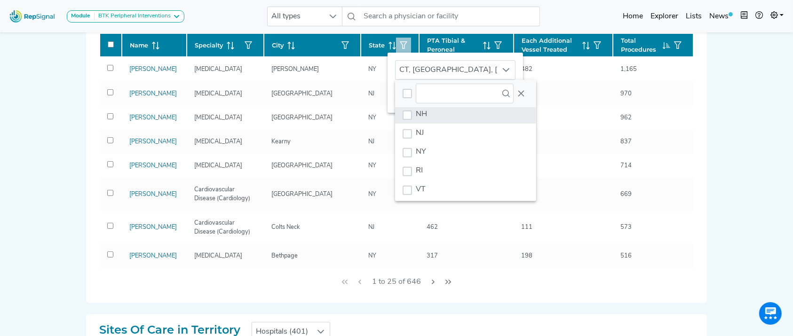
click at [463, 113] on li "NH" at bounding box center [465, 114] width 141 height 19
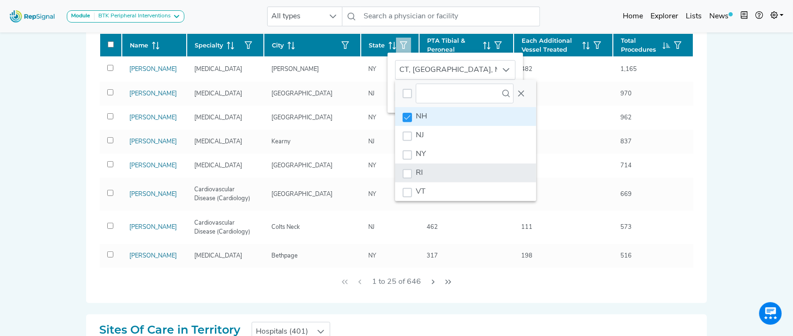
click at [451, 164] on li "RI" at bounding box center [465, 173] width 141 height 19
click at [525, 94] on button "Close" at bounding box center [520, 93] width 15 height 15
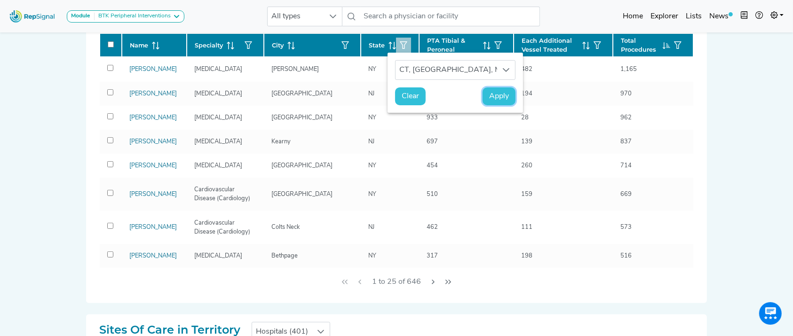
click at [495, 96] on span "Apply" at bounding box center [499, 96] width 20 height 11
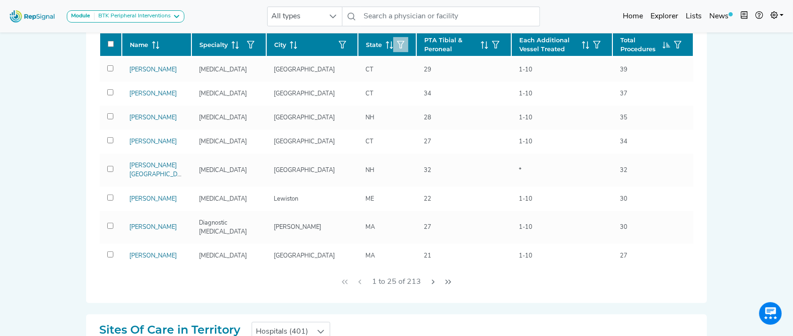
scroll to position [467, 0]
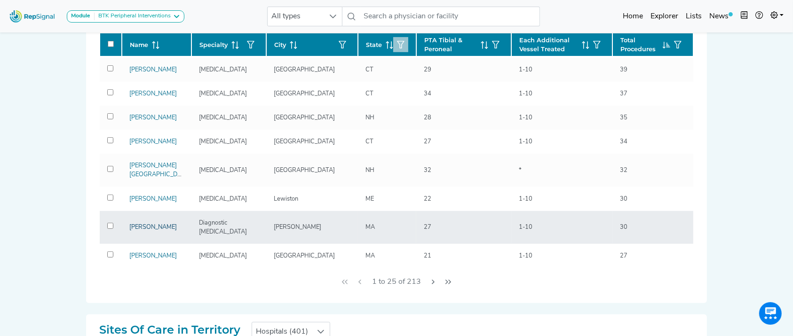
drag, startPoint x: 148, startPoint y: 227, endPoint x: 135, endPoint y: 229, distance: 12.9
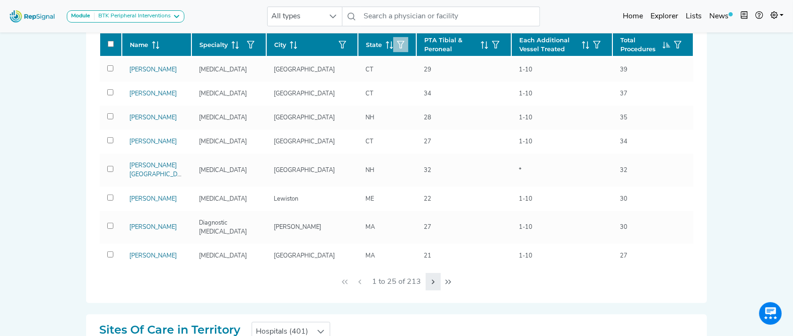
click at [432, 282] on icon "Next Page" at bounding box center [433, 282] width 3 height 5
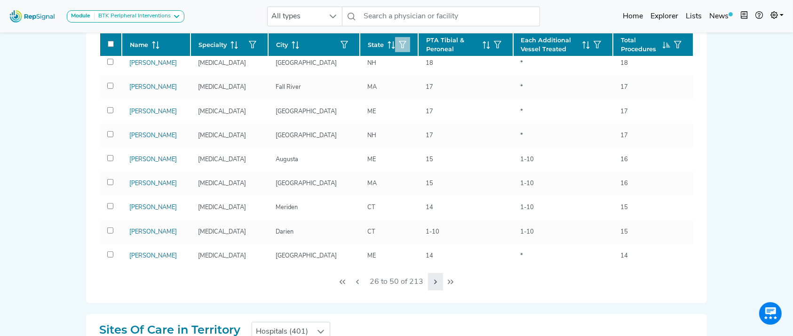
scroll to position [432, 0]
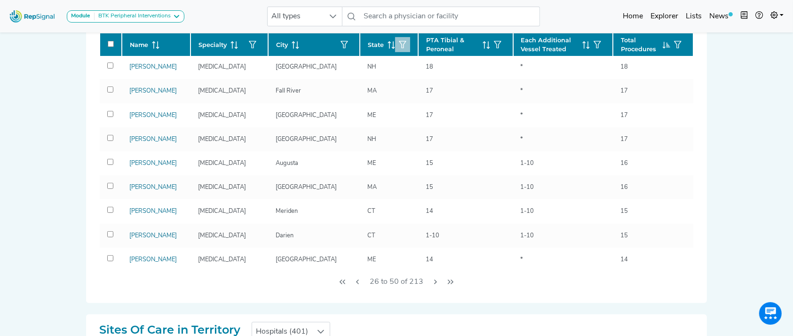
click at [696, 212] on div "Physicians in Territory Clear Filters(1) Name Specialty City State PTA Tibial &…" at bounding box center [396, 143] width 609 height 320
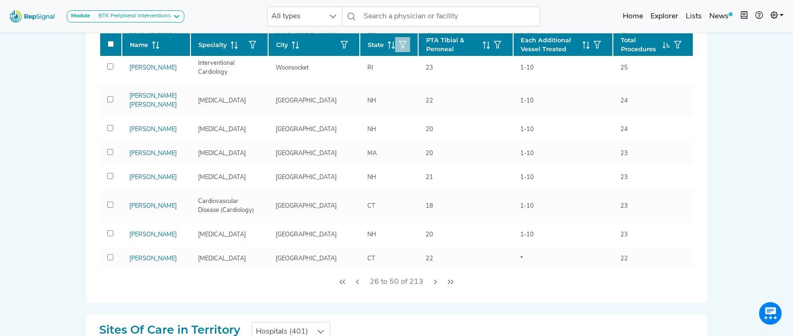
drag, startPoint x: 128, startPoint y: 53, endPoint x: 51, endPoint y: 116, distance: 99.2
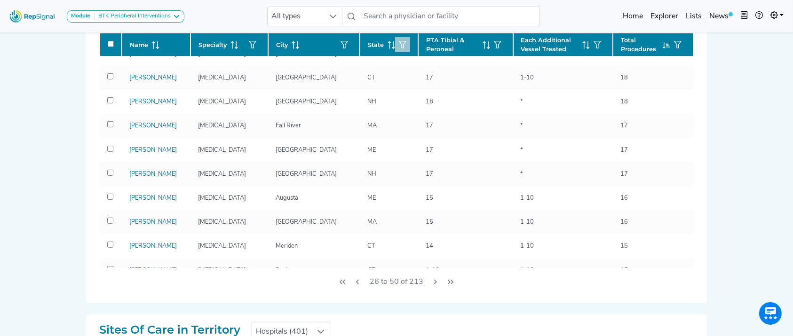
scroll to position [432, 0]
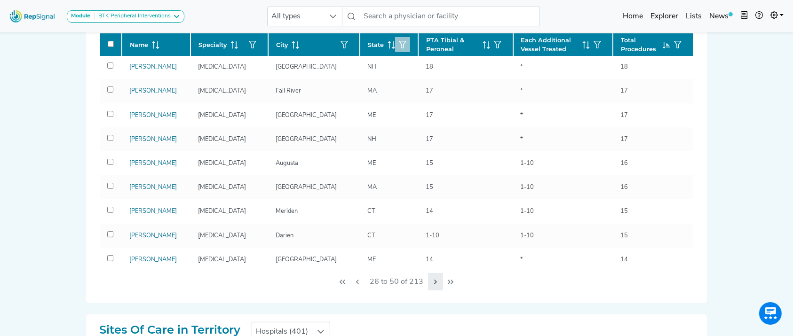
click at [433, 279] on icon "Next Page" at bounding box center [436, 282] width 8 height 8
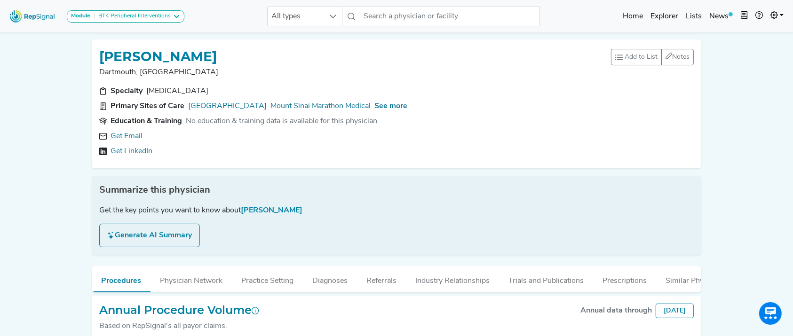
drag, startPoint x: 245, startPoint y: 61, endPoint x: 86, endPoint y: 50, distance: 159.7
click at [86, 50] on div "HARMANDEEP SINGH Dartmouth, MA Add to List Recent Lists: Starred Physicians Cre…" at bounding box center [396, 254] width 620 height 445
copy h1 "HARMANDEEP SINGH"
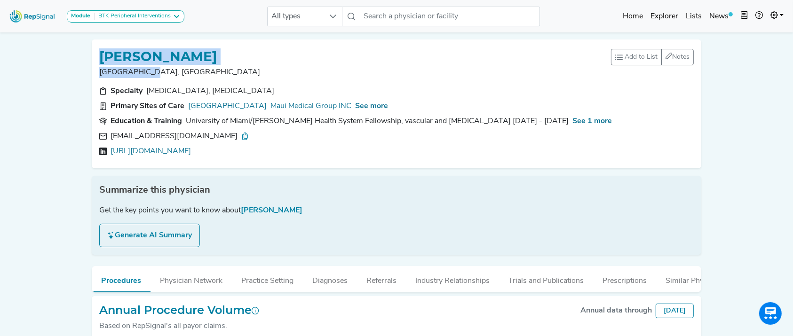
drag, startPoint x: 94, startPoint y: 54, endPoint x: 169, endPoint y: 70, distance: 76.4
click at [169, 70] on div "TURGUT BERKMEN New Haven, CT Add to List Recent Lists: Starred Physicians Creat…" at bounding box center [396, 103] width 609 height 129
copy div "TURGUT BERKMEN New Haven, CT"
click at [416, 81] on div "TURGUT BERKMEN New Haven, CT Add to List Recent Lists: Starred Physicians Creat…" at bounding box center [396, 104] width 594 height 114
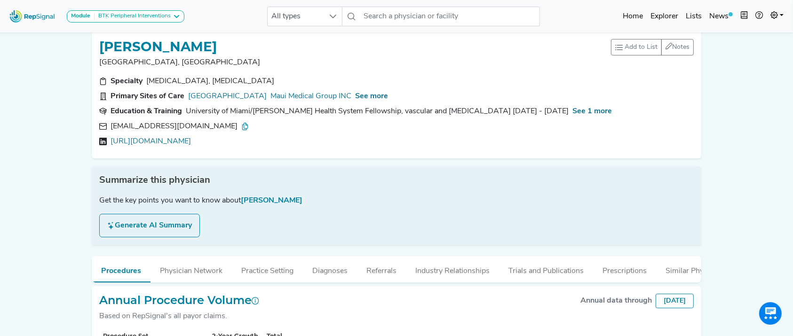
scroll to position [8, 0]
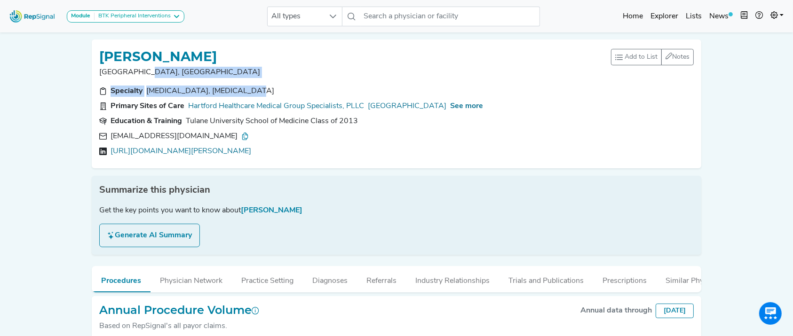
drag, startPoint x: 243, startPoint y: 85, endPoint x: 244, endPoint y: 65, distance: 19.3
click at [244, 65] on div "[PERSON_NAME] [GEOGRAPHIC_DATA], [GEOGRAPHIC_DATA] Add to List Recent Lists: St…" at bounding box center [396, 104] width 594 height 114
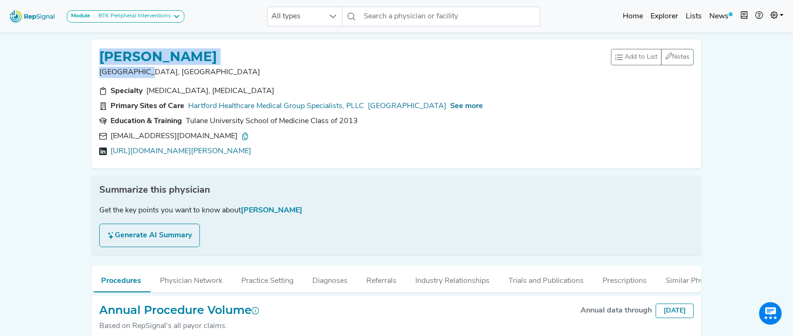
drag, startPoint x: 98, startPoint y: 45, endPoint x: 151, endPoint y: 68, distance: 57.7
click at [151, 68] on div "[PERSON_NAME] [GEOGRAPHIC_DATA], [GEOGRAPHIC_DATA] Add to List Recent Lists: St…" at bounding box center [396, 103] width 609 height 129
copy div "[PERSON_NAME] Hartford, [GEOGRAPHIC_DATA]"
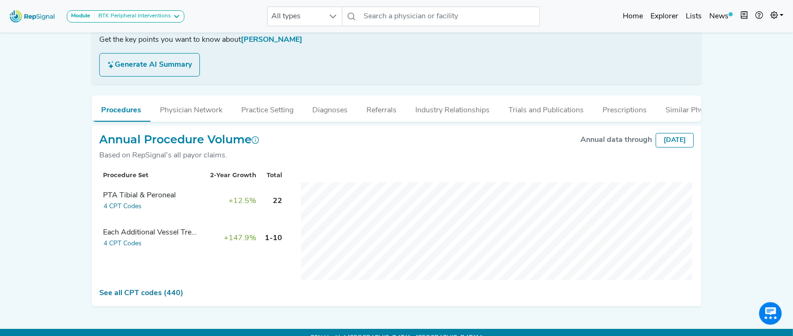
scroll to position [169, 0]
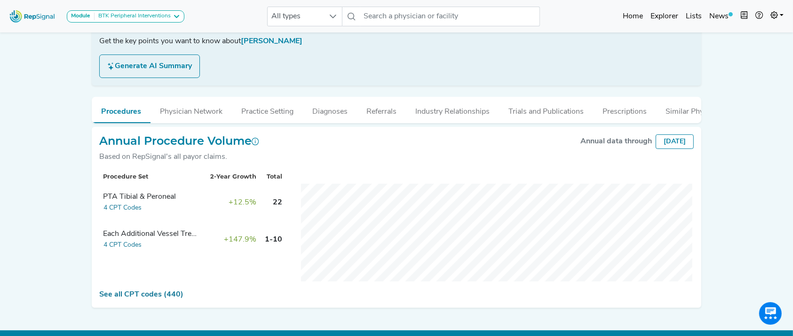
click at [556, 83] on div "[PERSON_NAME], [GEOGRAPHIC_DATA] Add to List Recent Lists: Starred Physicians C…" at bounding box center [396, 85] width 620 height 445
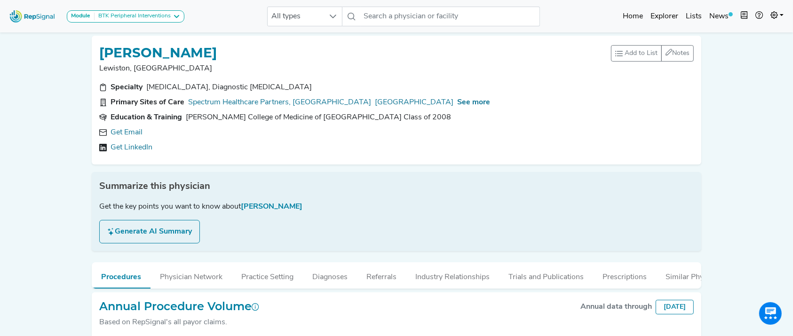
scroll to position [0, 0]
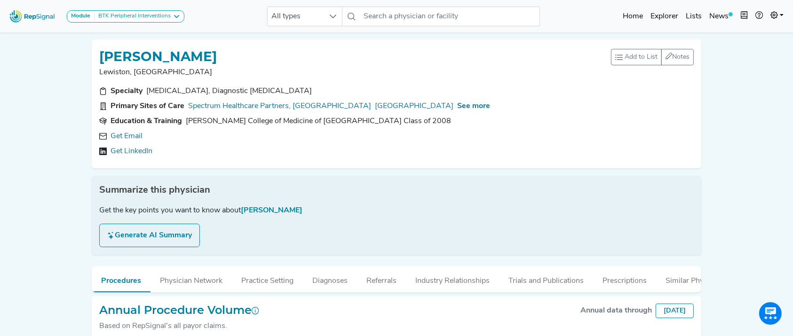
click at [555, 177] on div "Summarize this physician Get the key points you want to know about Dr. Matthew …" at bounding box center [396, 215] width 609 height 79
click at [582, 108] on section "Primary Sites of Care Spectrum Healthcare Partners, PA St. Mary's Regional Medi…" at bounding box center [396, 106] width 594 height 11
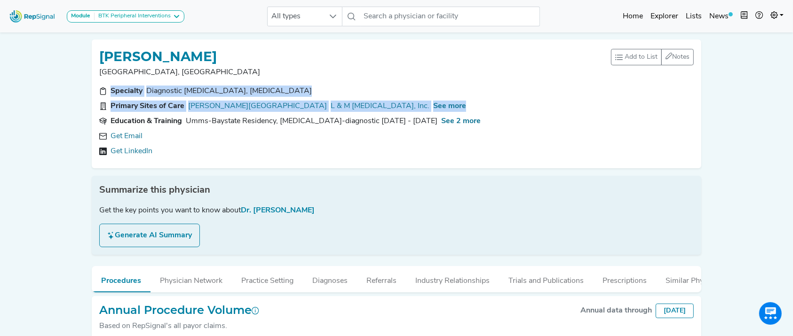
drag, startPoint x: 791, startPoint y: 42, endPoint x: 768, endPoint y: 107, distance: 69.1
click at [768, 107] on div "Module BTK Peripheral Interventions ATK Peripheral Interventions BTK Peripheral…" at bounding box center [396, 259] width 793 height 518
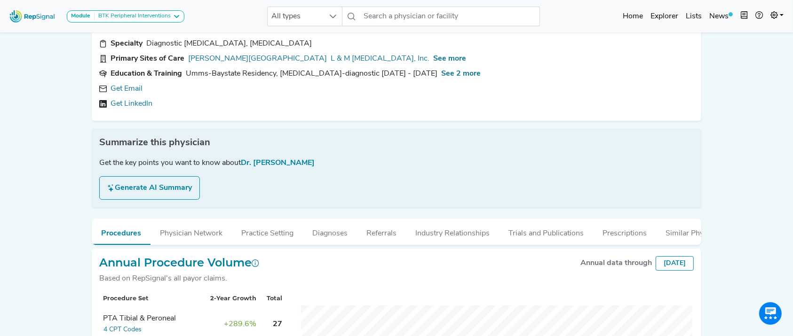
scroll to position [21, 0]
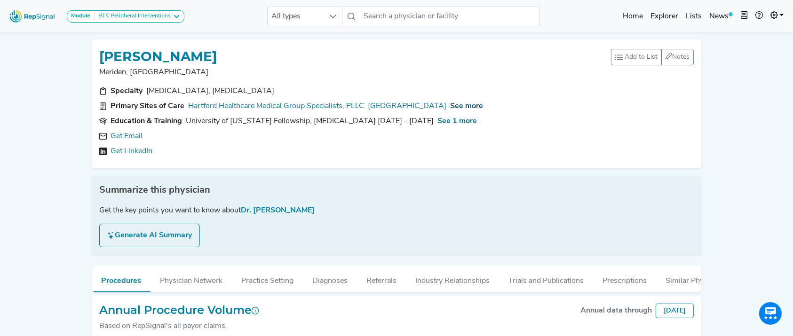
click at [450, 107] on span "See more" at bounding box center [466, 106] width 33 height 8
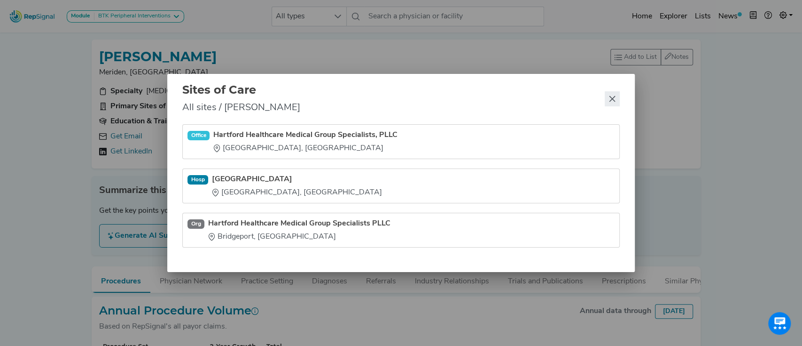
click at [618, 93] on button "Close" at bounding box center [612, 98] width 15 height 15
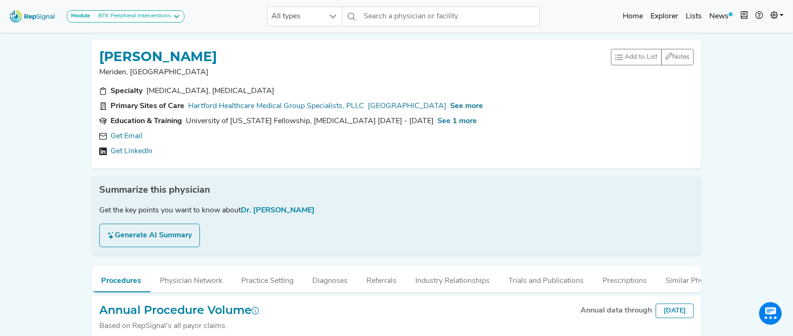
drag, startPoint x: 768, startPoint y: 86, endPoint x: 777, endPoint y: 149, distance: 62.8
click at [777, 149] on div "Module BTK Peripheral Interventions ATK Peripheral Interventions BTK Peripheral…" at bounding box center [396, 259] width 793 height 518
click at [606, 134] on div "Get Email" at bounding box center [396, 136] width 594 height 11
drag, startPoint x: 778, startPoint y: 0, endPoint x: 562, endPoint y: 32, distance: 218.5
click at [562, 32] on nav "Module BTK Peripheral Interventions ATK Peripheral Interventions BTK Peripheral…" at bounding box center [396, 16] width 793 height 32
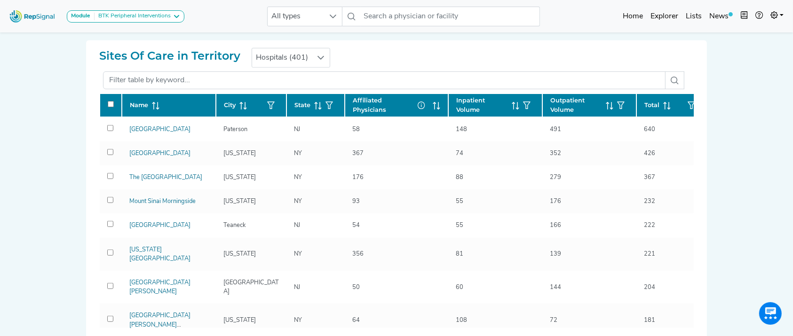
scroll to position [618, 0]
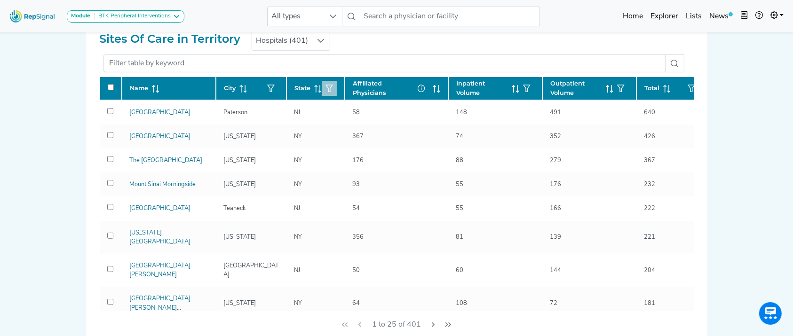
click at [330, 85] on icon "button" at bounding box center [329, 89] width 8 height 8
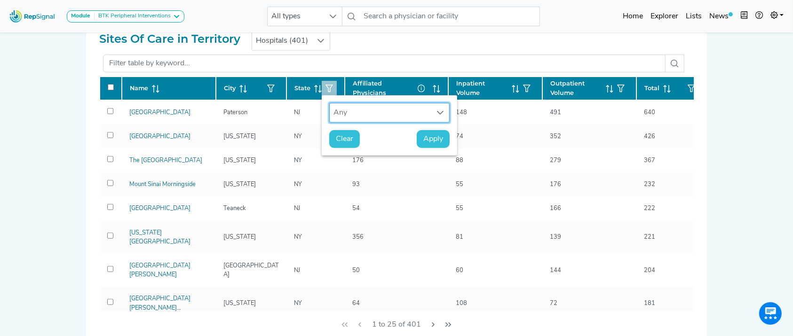
click at [353, 111] on div "Any" at bounding box center [381, 112] width 102 height 19
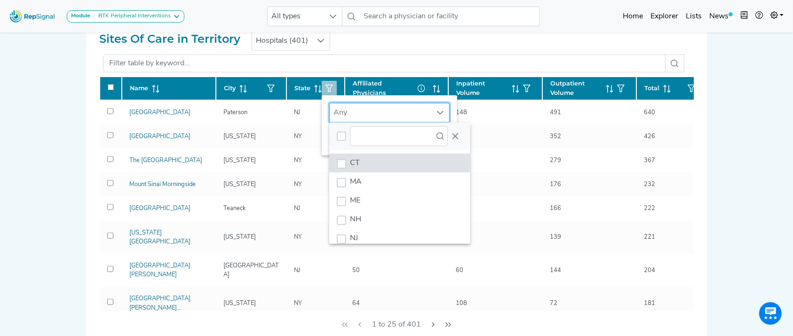
scroll to position [7, 45]
click at [371, 192] on li "ME" at bounding box center [399, 200] width 141 height 19
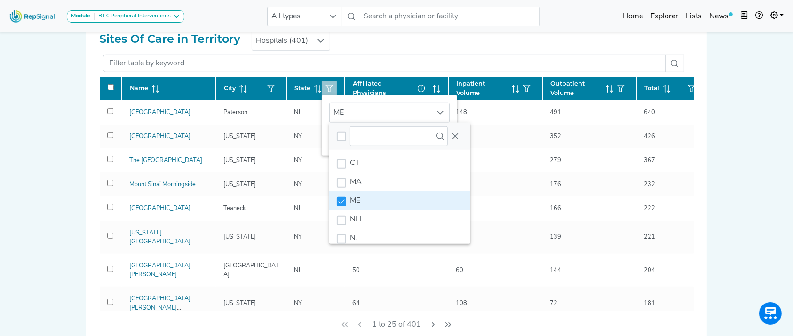
click at [464, 139] on div "8 results are available" at bounding box center [399, 136] width 141 height 27
click at [463, 139] on div "8 results are available" at bounding box center [399, 136] width 141 height 27
click at [455, 135] on icon "Close" at bounding box center [455, 136] width 6 height 6
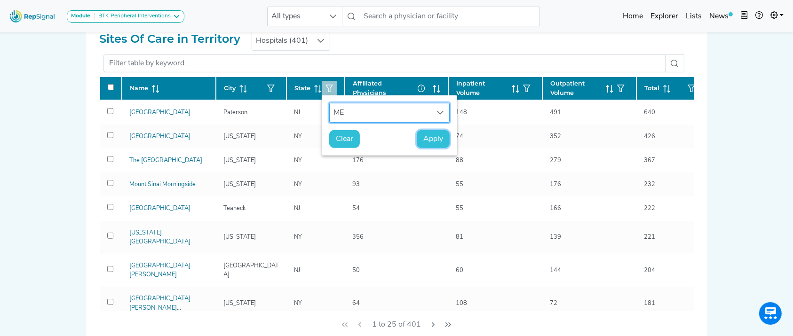
click at [427, 141] on span "Apply" at bounding box center [433, 139] width 20 height 11
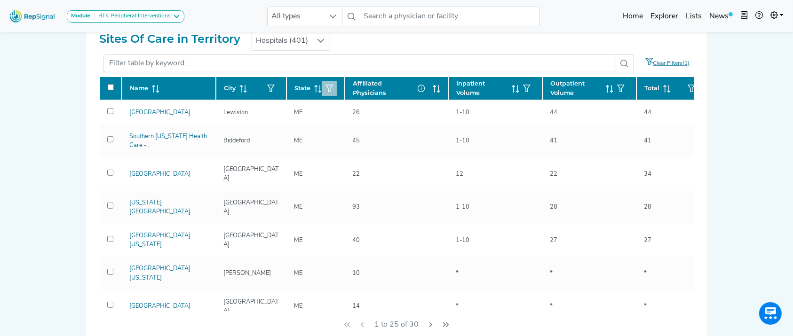
drag, startPoint x: 699, startPoint y: 122, endPoint x: 687, endPoint y: 119, distance: 12.5
click at [687, 119] on div "Sites Of Care in Territory Hospitals (401) Name City State Affiliated Physician…" at bounding box center [396, 185] width 609 height 322
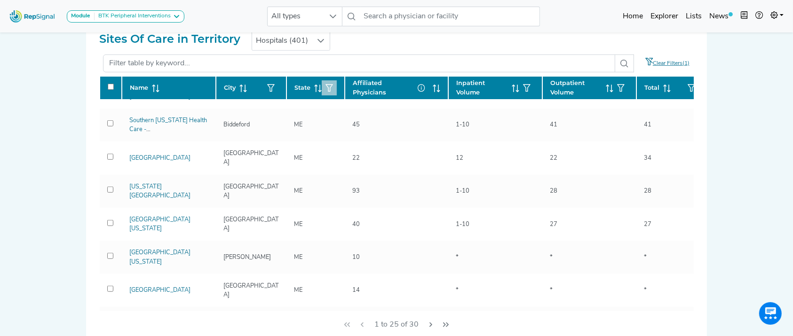
scroll to position [0, 0]
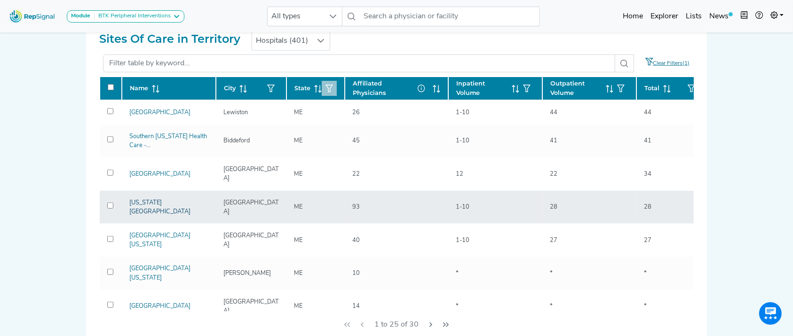
click at [172, 200] on link "Maine Medical Center" at bounding box center [159, 207] width 61 height 15
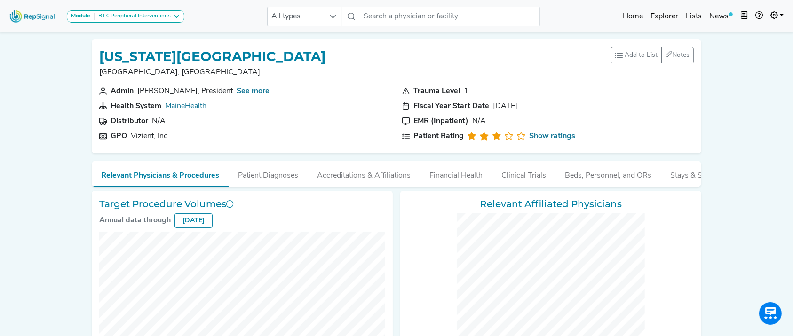
checkbox input "false"
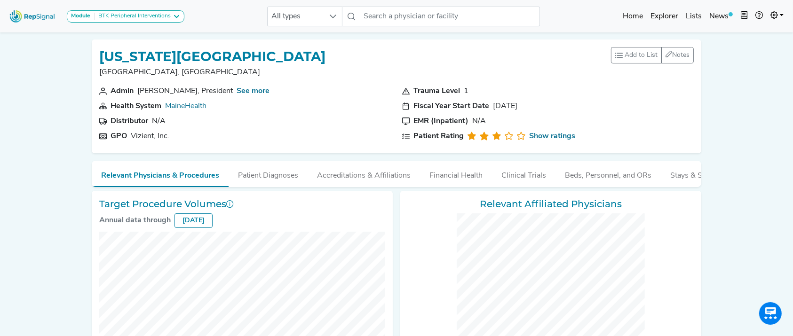
checkbox input "false"
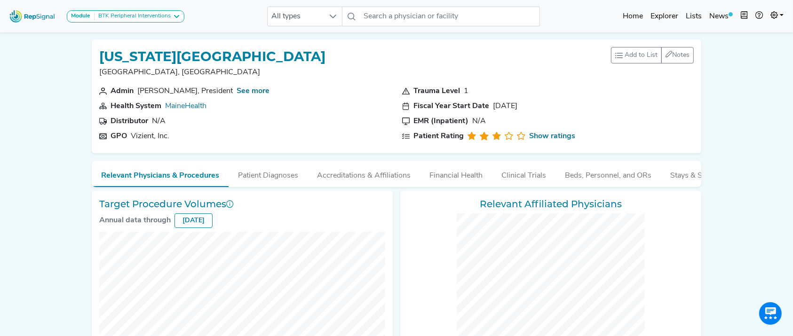
checkbox input "false"
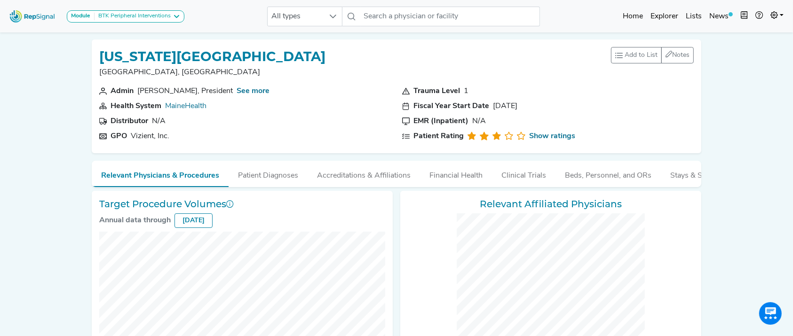
checkbox input "false"
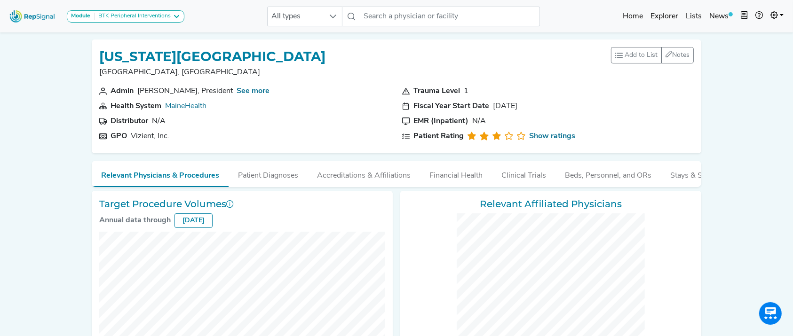
checkbox input "false"
